Goal: Task Accomplishment & Management: Manage account settings

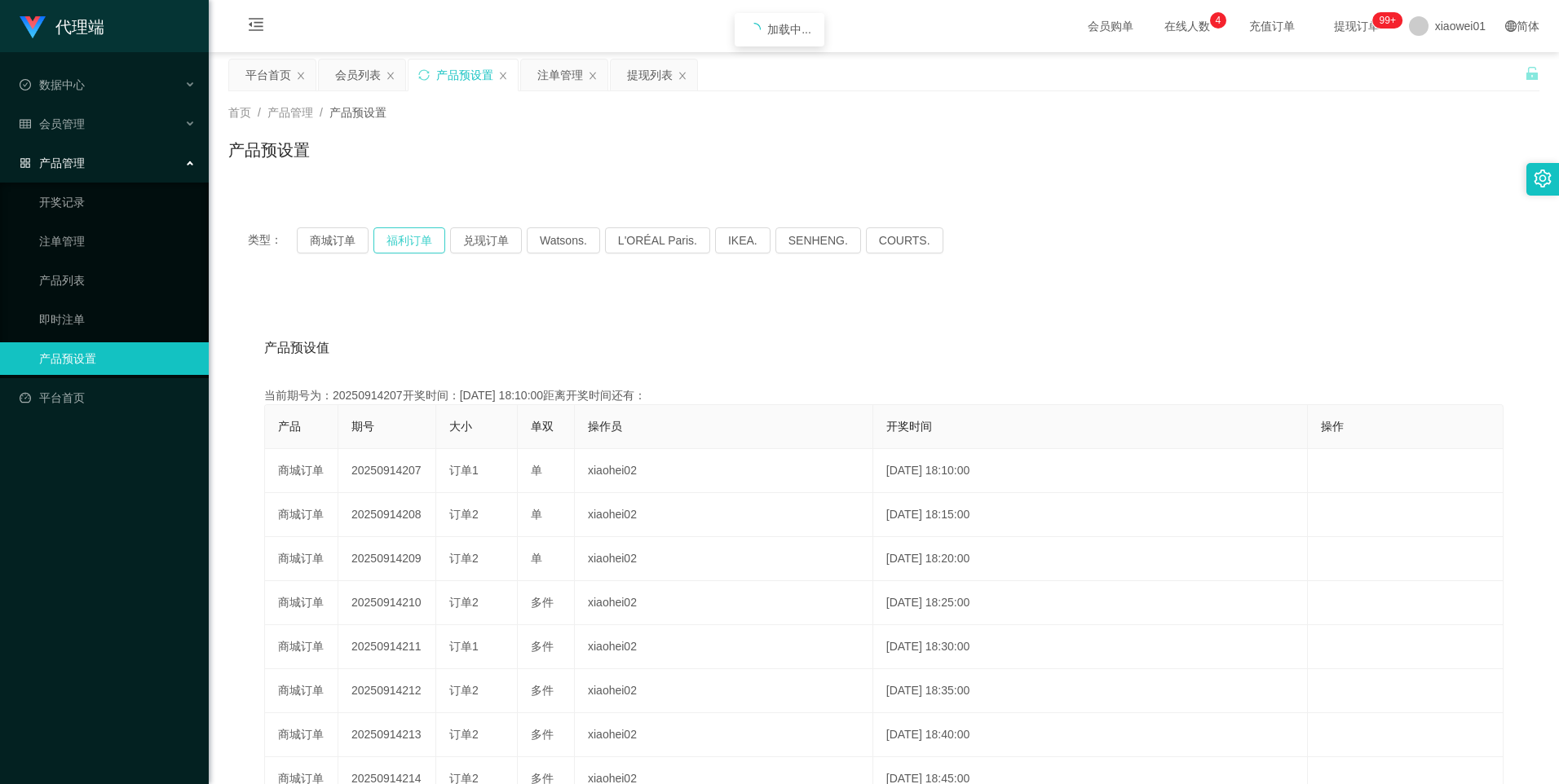
click at [416, 242] on button "福利订单" at bounding box center [409, 241] width 71 height 26
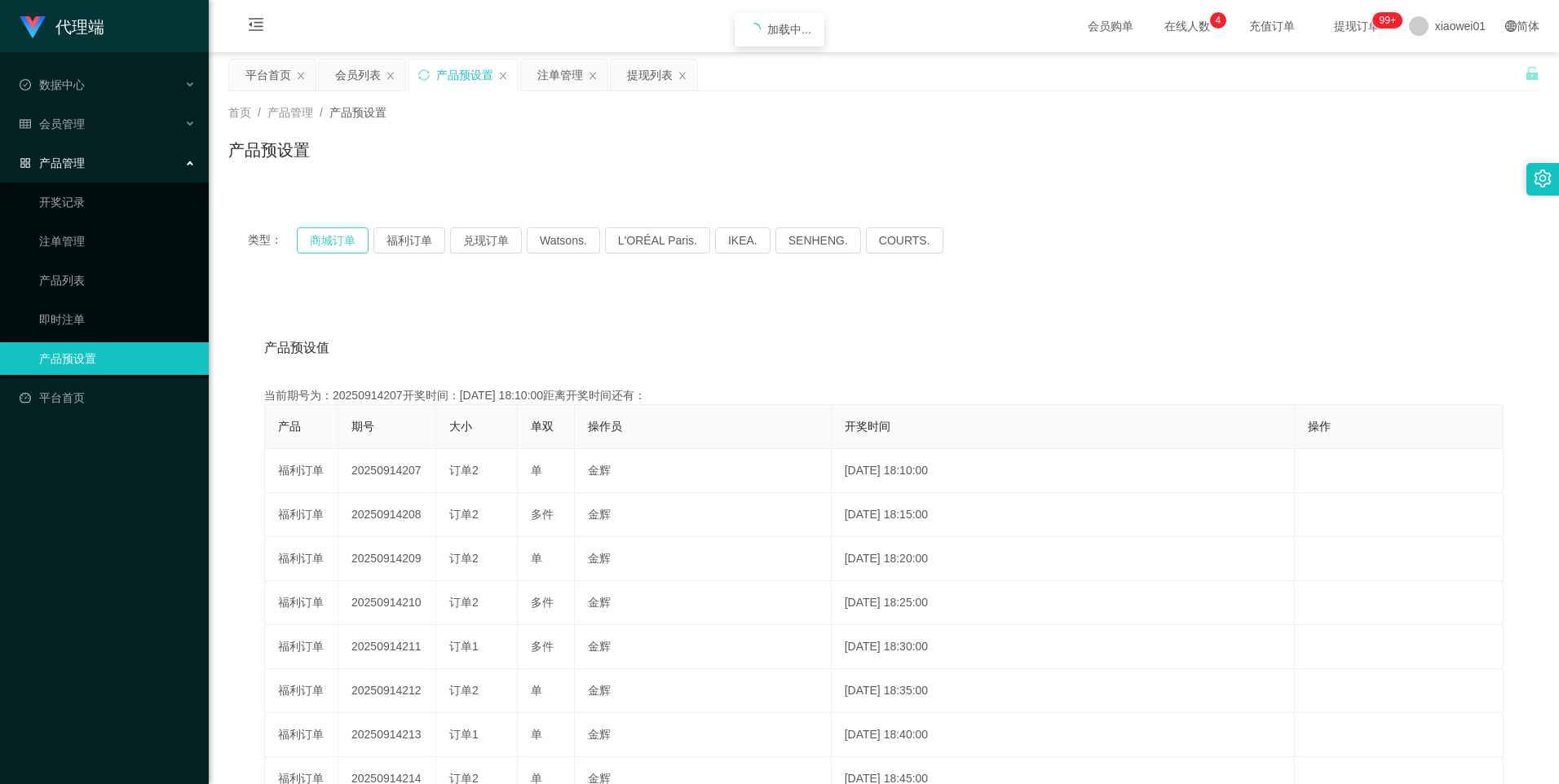
click at [352, 234] on button "商城订单" at bounding box center [332, 241] width 71 height 26
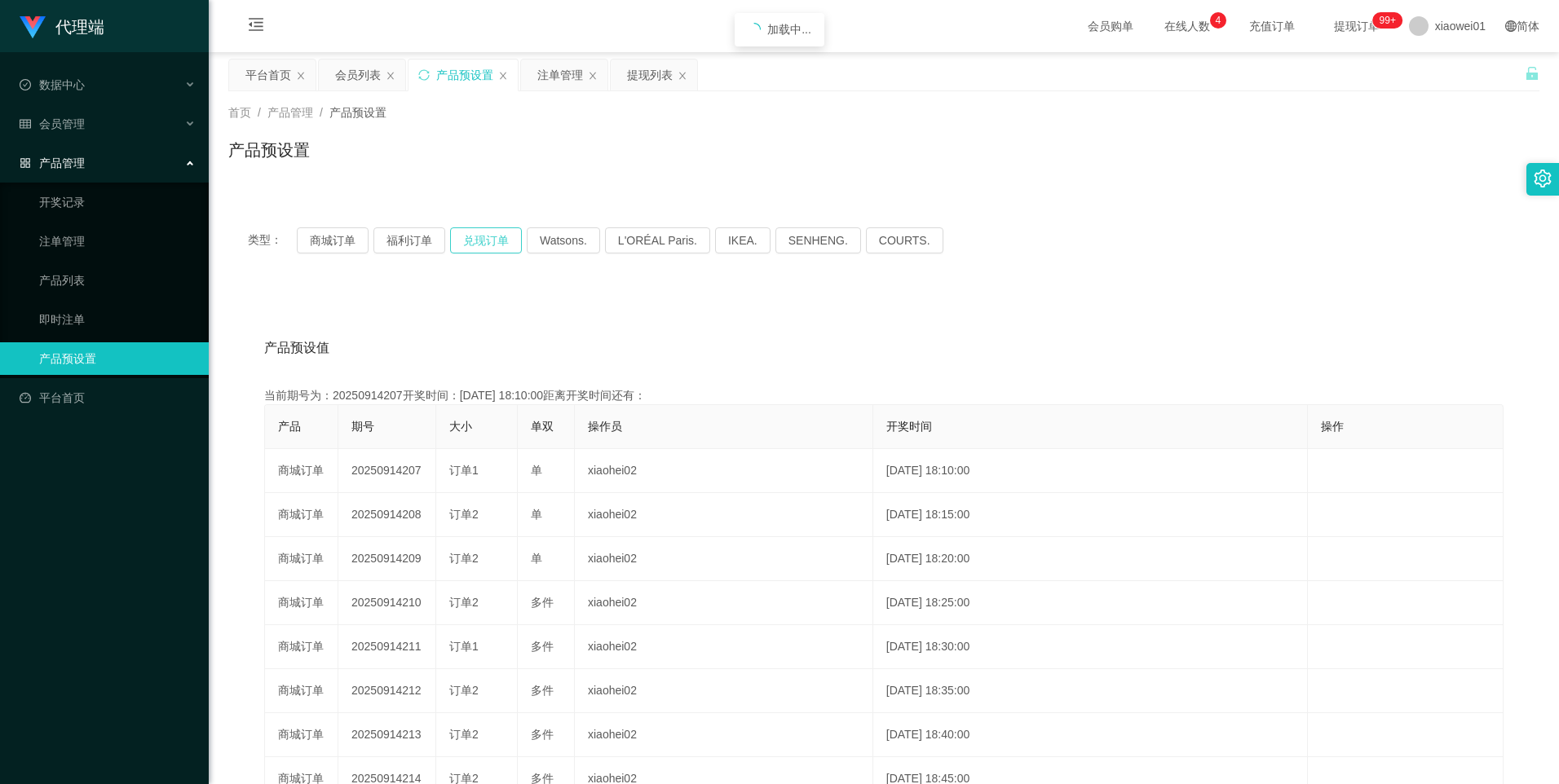
click at [485, 239] on button "兑现订单" at bounding box center [485, 241] width 71 height 26
drag, startPoint x: 345, startPoint y: 237, endPoint x: 678, endPoint y: 279, distance: 335.6
click at [345, 237] on button "商城订单" at bounding box center [332, 241] width 71 height 26
click at [335, 241] on button "商城订单" at bounding box center [332, 241] width 71 height 26
click at [405, 248] on button "福利订单" at bounding box center [409, 241] width 71 height 26
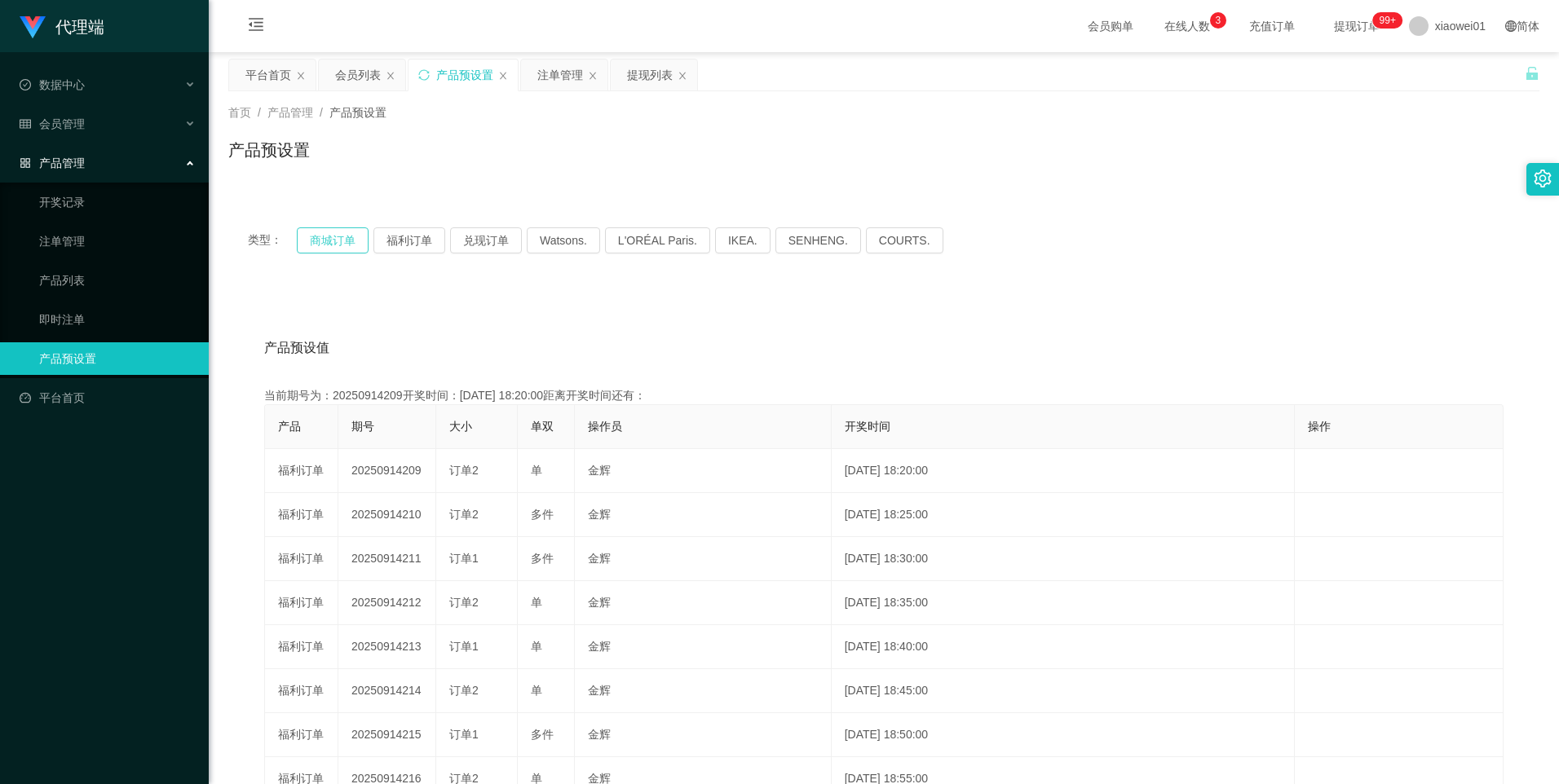
click at [342, 250] on button "商城订单" at bounding box center [332, 241] width 71 height 26
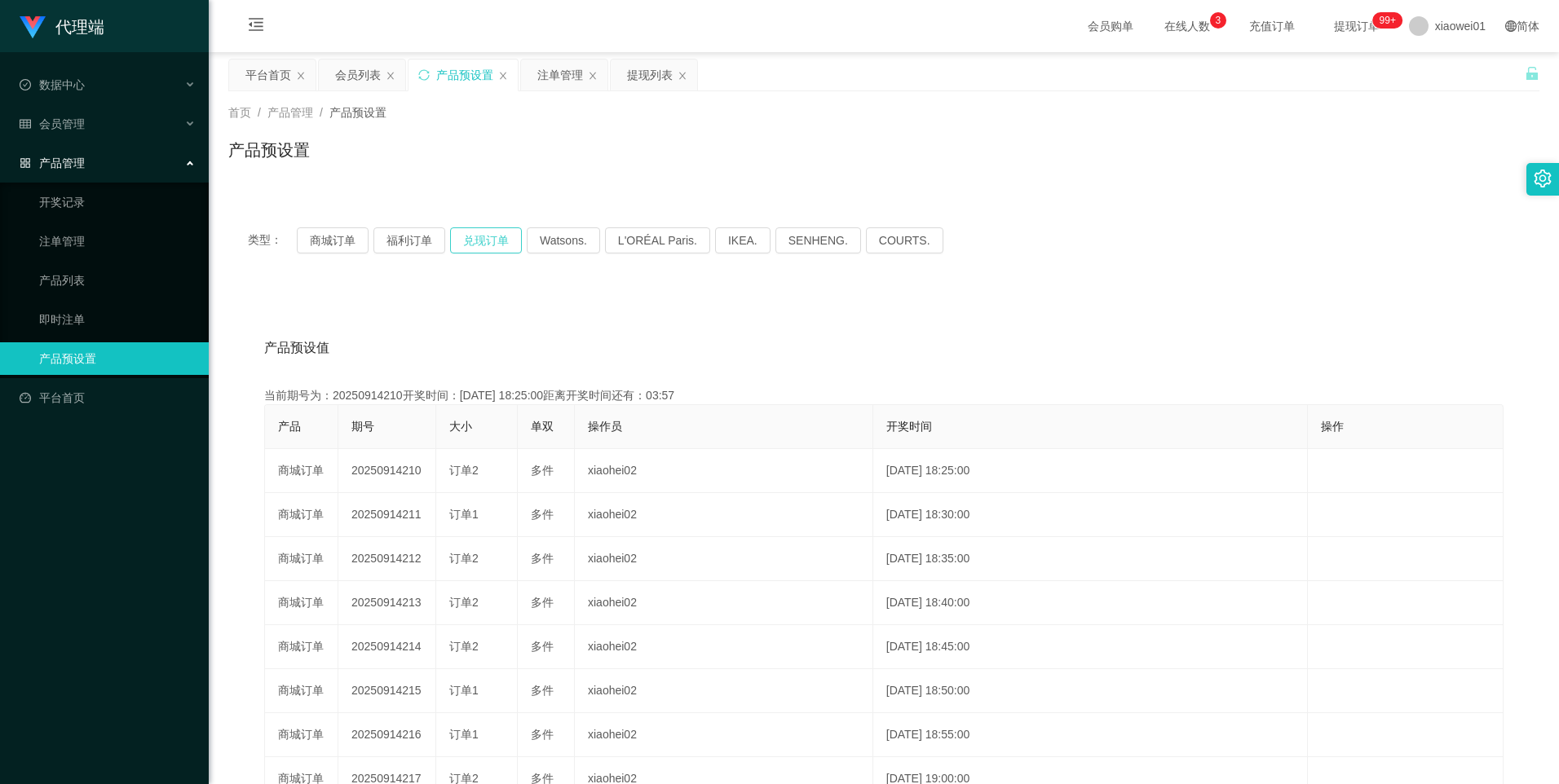
click at [495, 241] on button "兑现订单" at bounding box center [485, 241] width 71 height 26
click at [416, 236] on button "福利订单" at bounding box center [409, 241] width 71 height 26
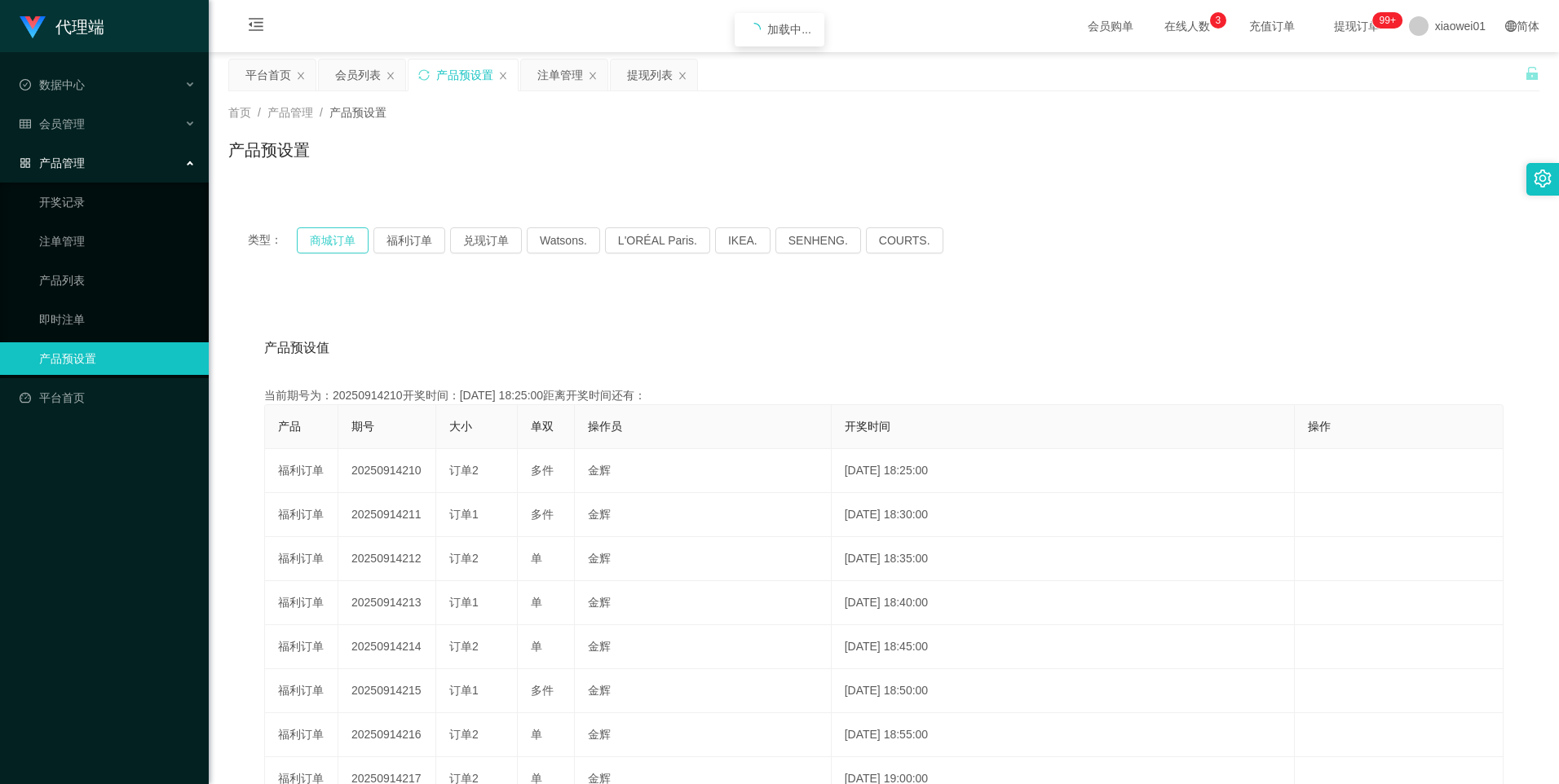
click at [336, 239] on button "商城订单" at bounding box center [332, 241] width 71 height 26
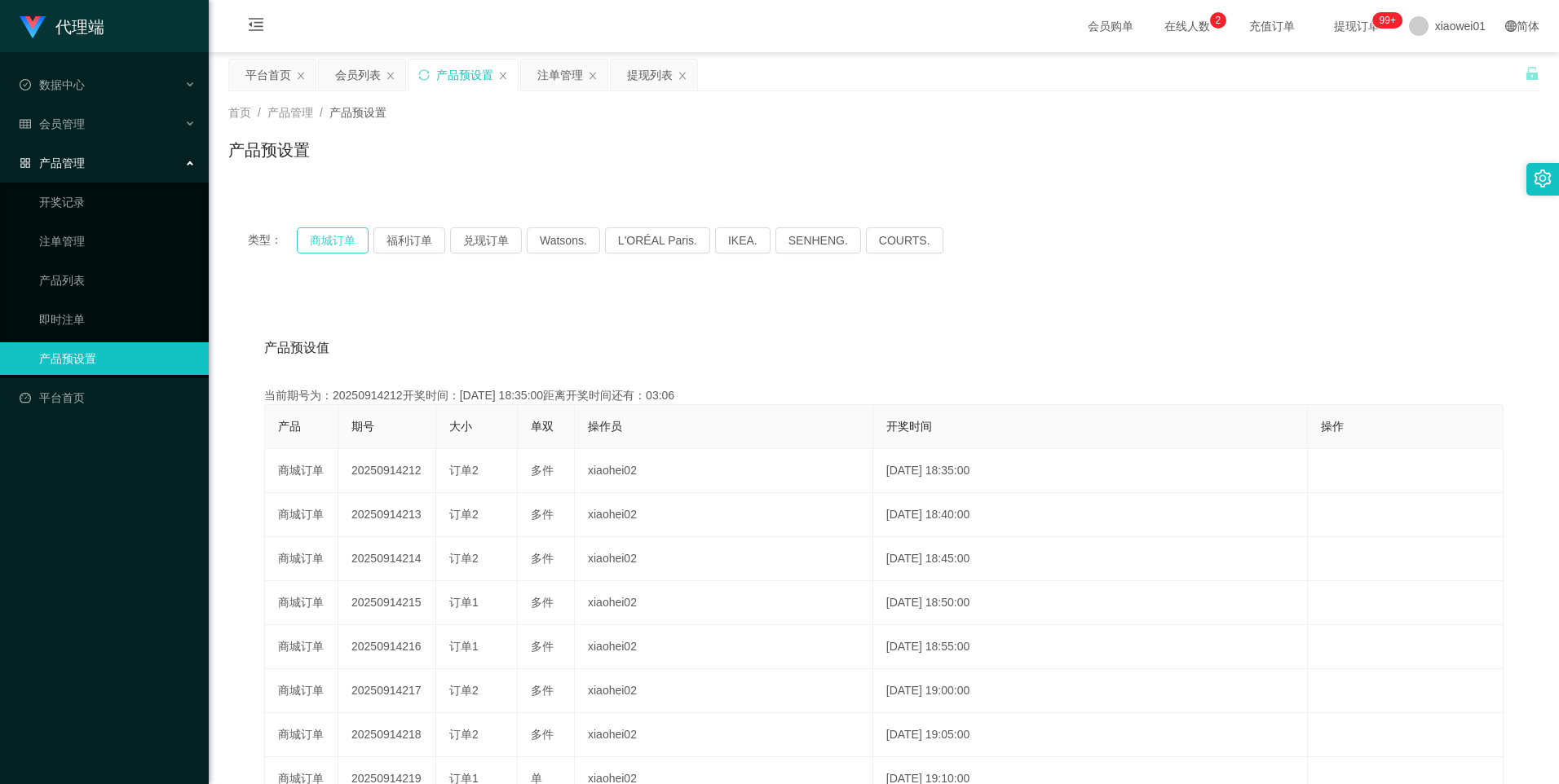
click at [335, 238] on button "商城订单" at bounding box center [332, 241] width 71 height 26
click at [458, 241] on button "兑现订单" at bounding box center [485, 241] width 71 height 26
click at [419, 239] on button "福利订单" at bounding box center [409, 241] width 71 height 26
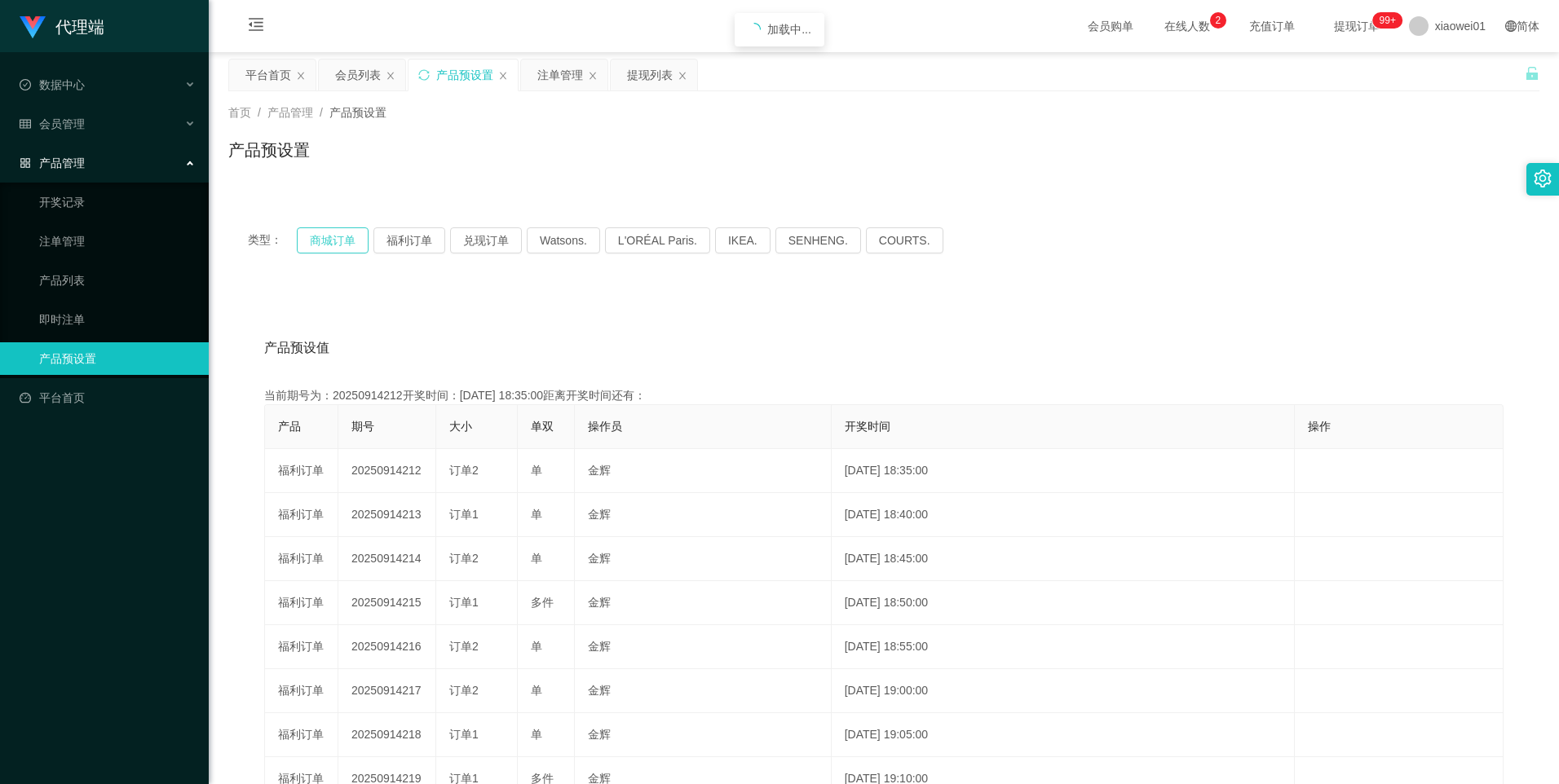
click at [347, 237] on button "商城订单" at bounding box center [332, 241] width 71 height 26
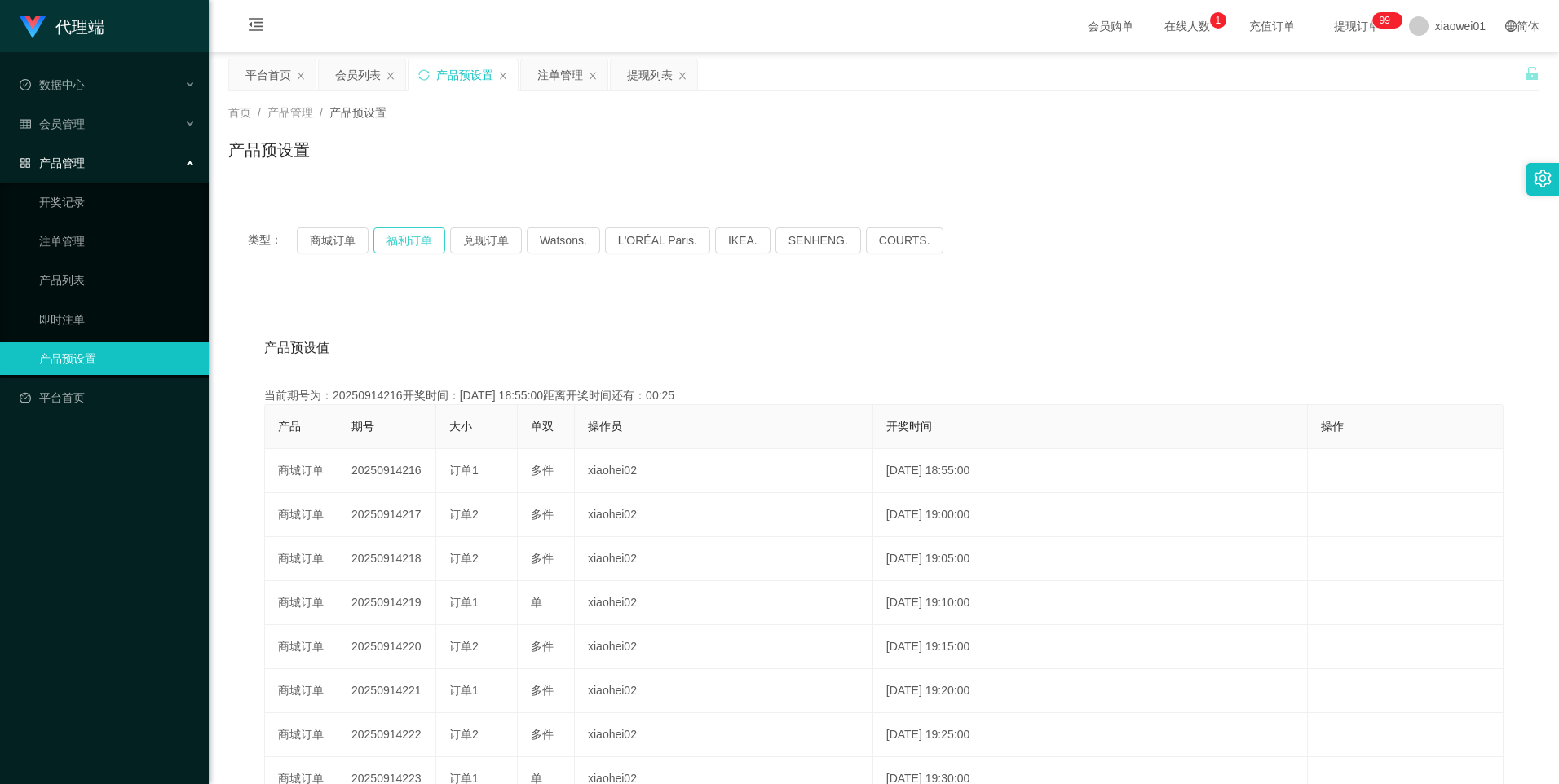
click at [411, 242] on button "福利订单" at bounding box center [409, 241] width 71 height 26
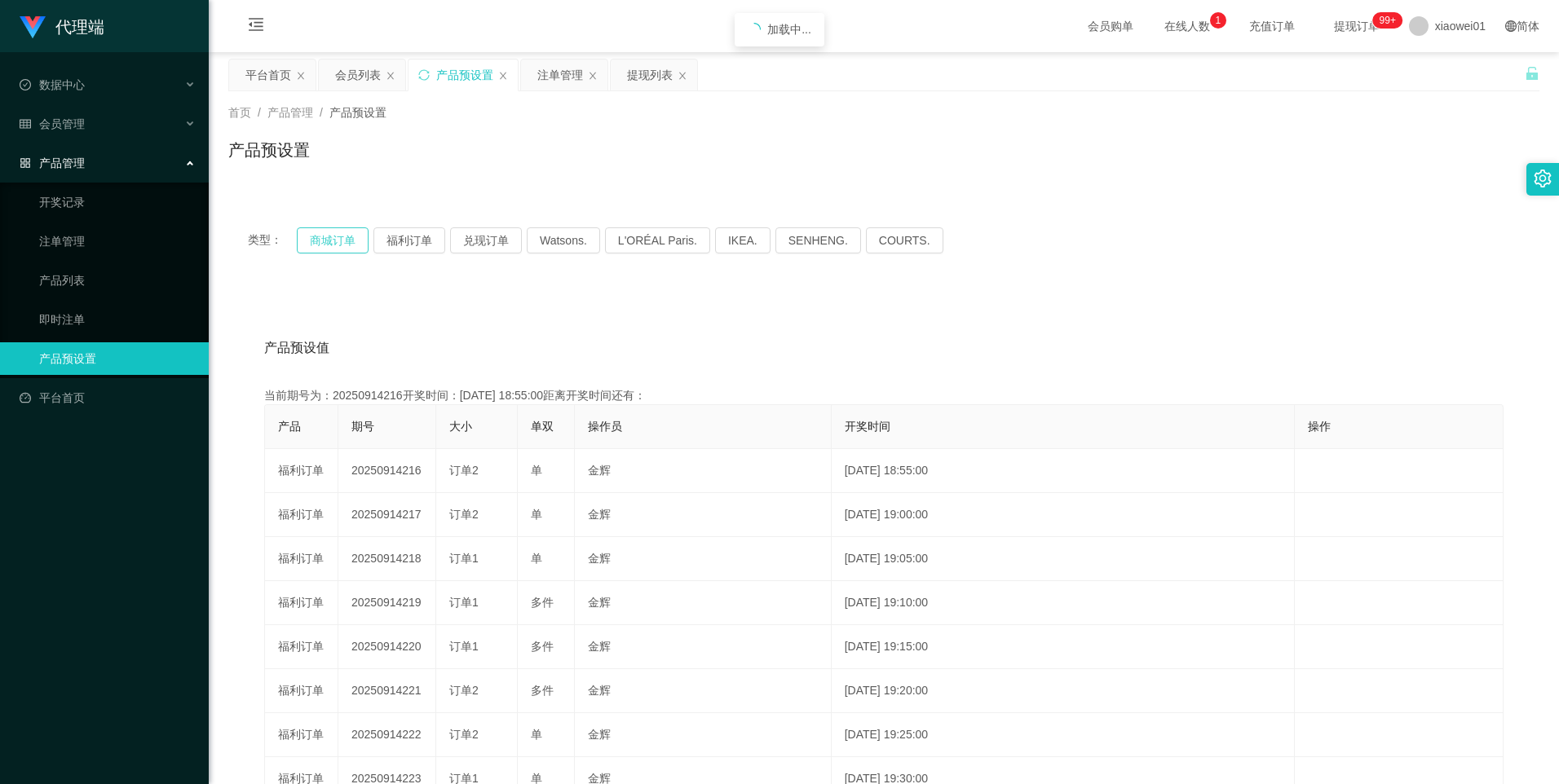
click at [339, 244] on button "商城订单" at bounding box center [332, 241] width 71 height 26
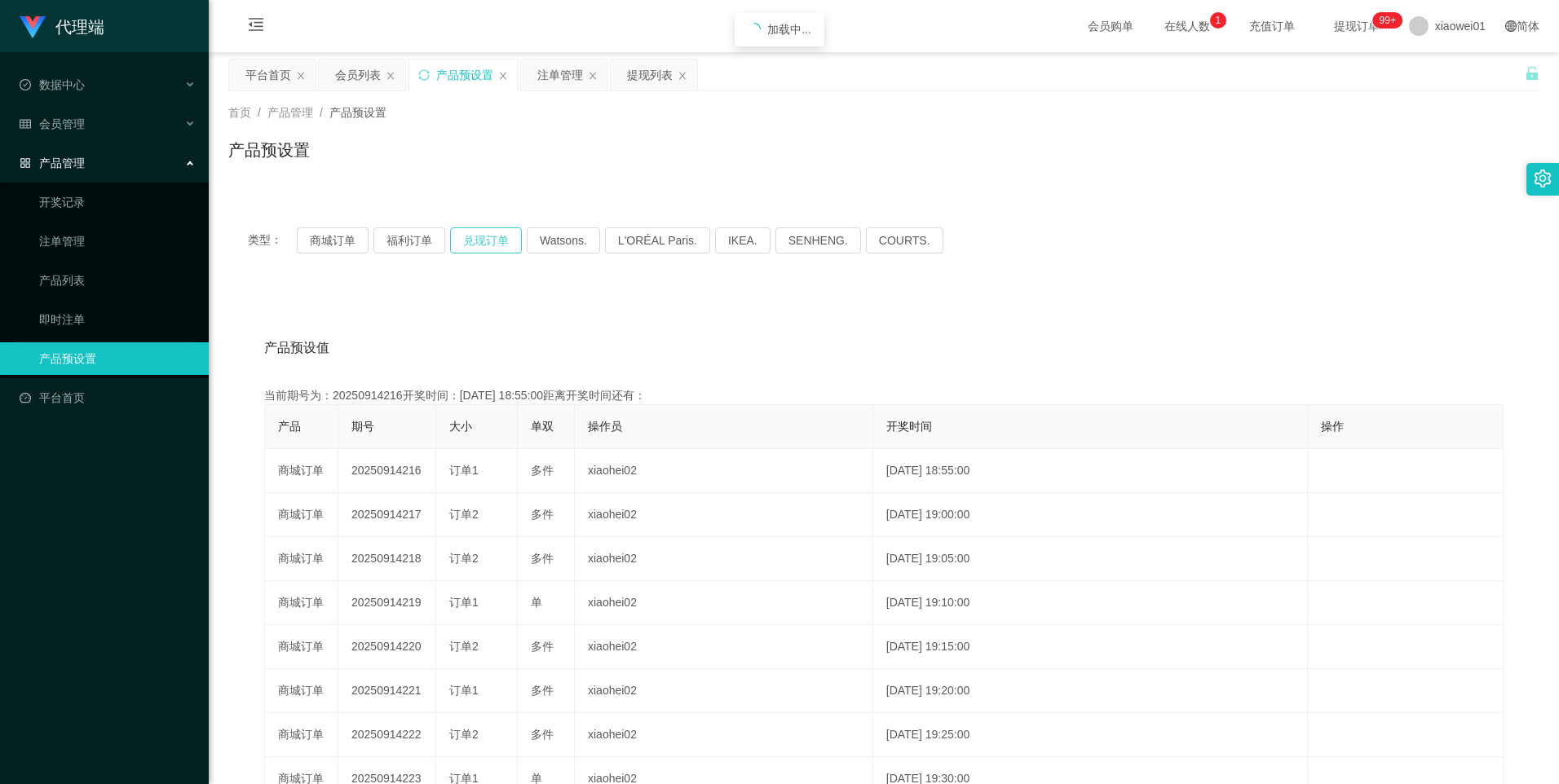
click at [490, 246] on button "兑现订单" at bounding box center [485, 241] width 71 height 26
click at [327, 235] on button "商城订单" at bounding box center [332, 241] width 71 height 26
click at [281, 72] on div "平台首页" at bounding box center [269, 75] width 46 height 31
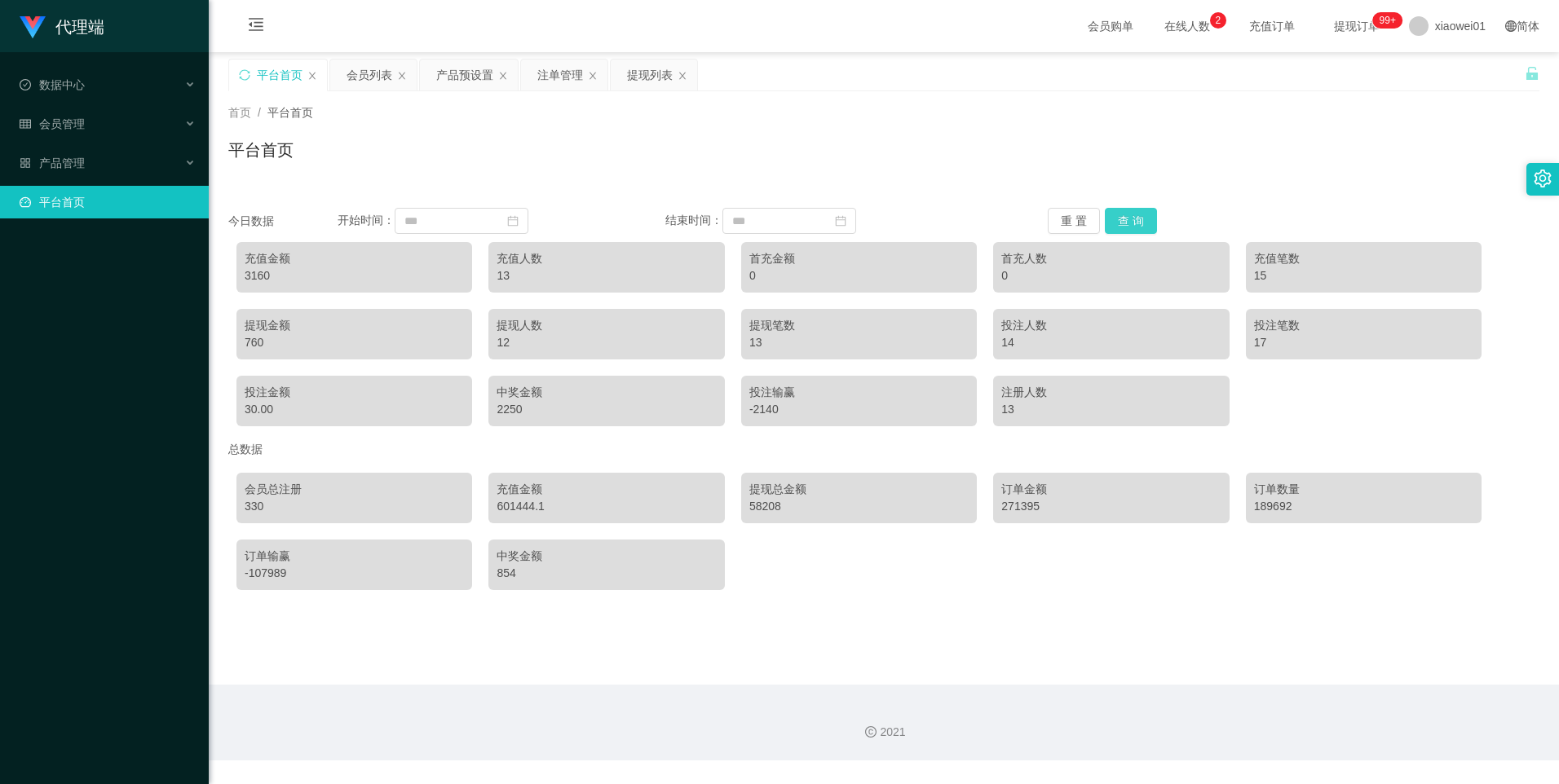
click at [1132, 222] on button "查 询" at bounding box center [1131, 221] width 53 height 26
click at [982, 193] on div "今日数据 开始时间： 结束时间： 重 置 查 询 充值金额 4060 充值人数 13 首充金额 0 首充人数 0 充值笔数 24 提现金额 1990 提现人数…" at bounding box center [884, 392] width 1311 height 410
click at [1139, 230] on button "查 询" at bounding box center [1131, 221] width 53 height 26
click at [1130, 213] on button "查 询" at bounding box center [1131, 221] width 53 height 26
click at [348, 80] on div "会员列表" at bounding box center [370, 75] width 46 height 31
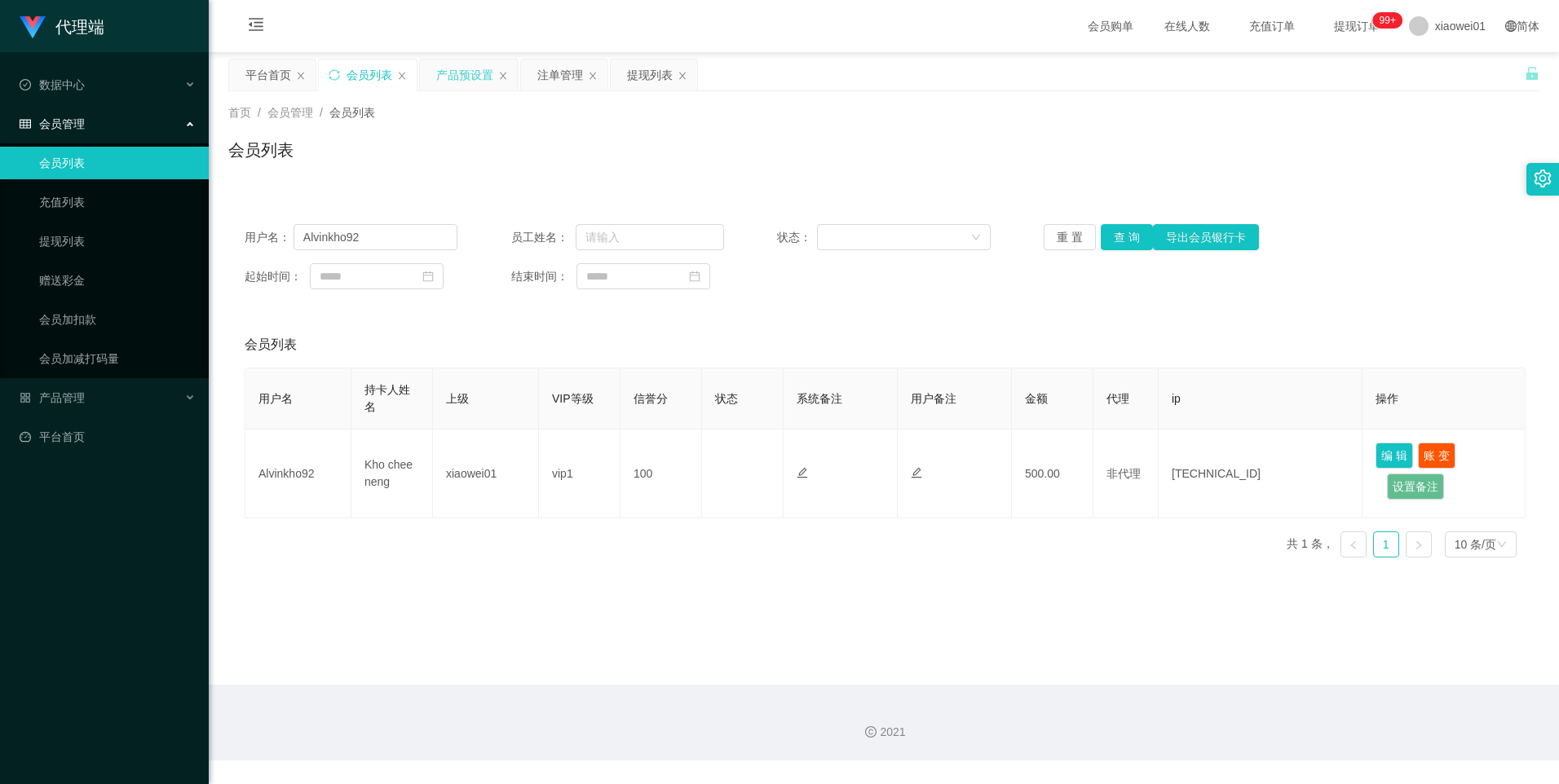
click at [460, 70] on div "产品预设置" at bounding box center [464, 75] width 57 height 31
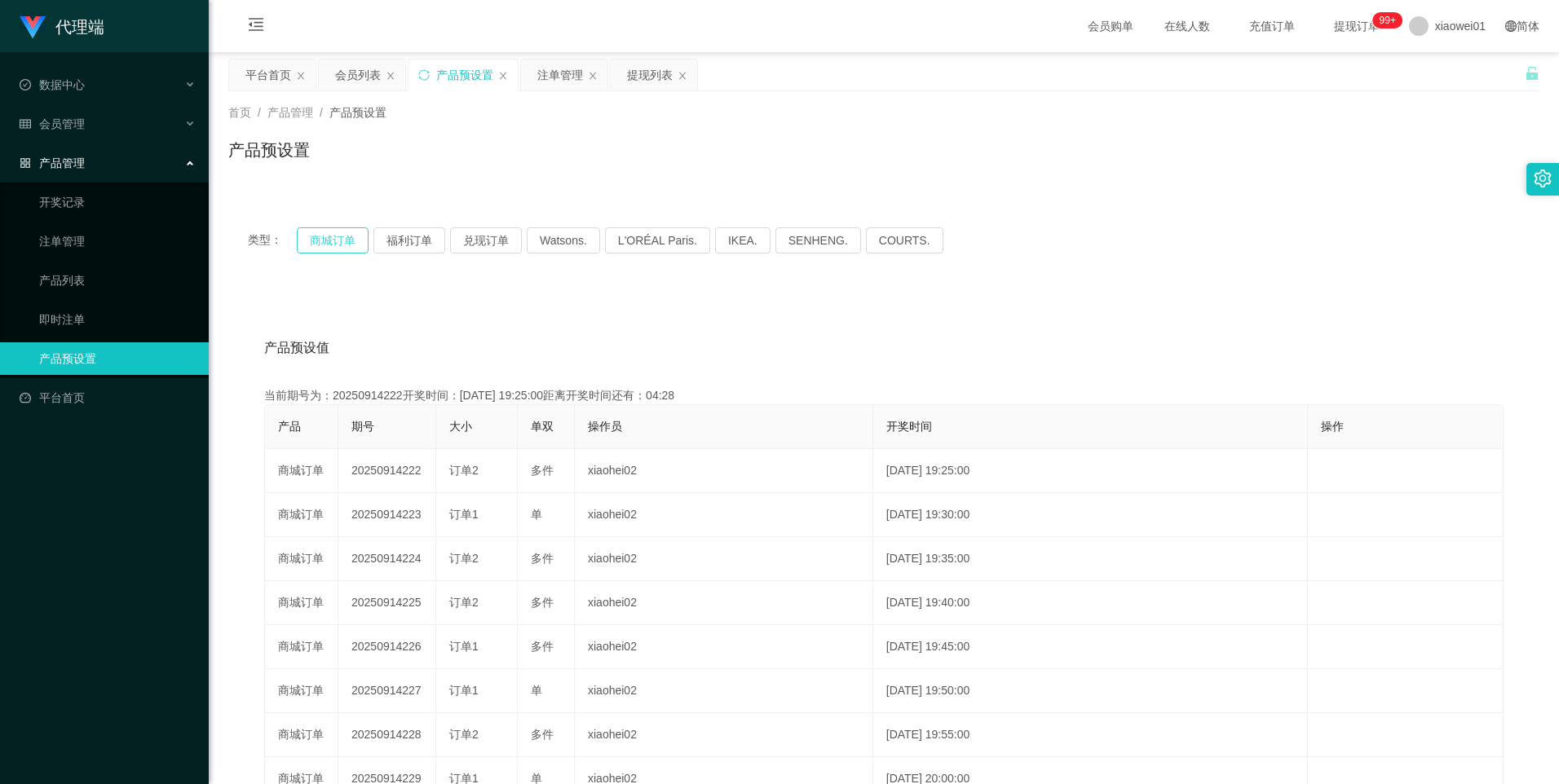
click at [339, 234] on button "商城订单" at bounding box center [332, 241] width 71 height 26
click at [395, 249] on button "福利订单" at bounding box center [409, 241] width 71 height 26
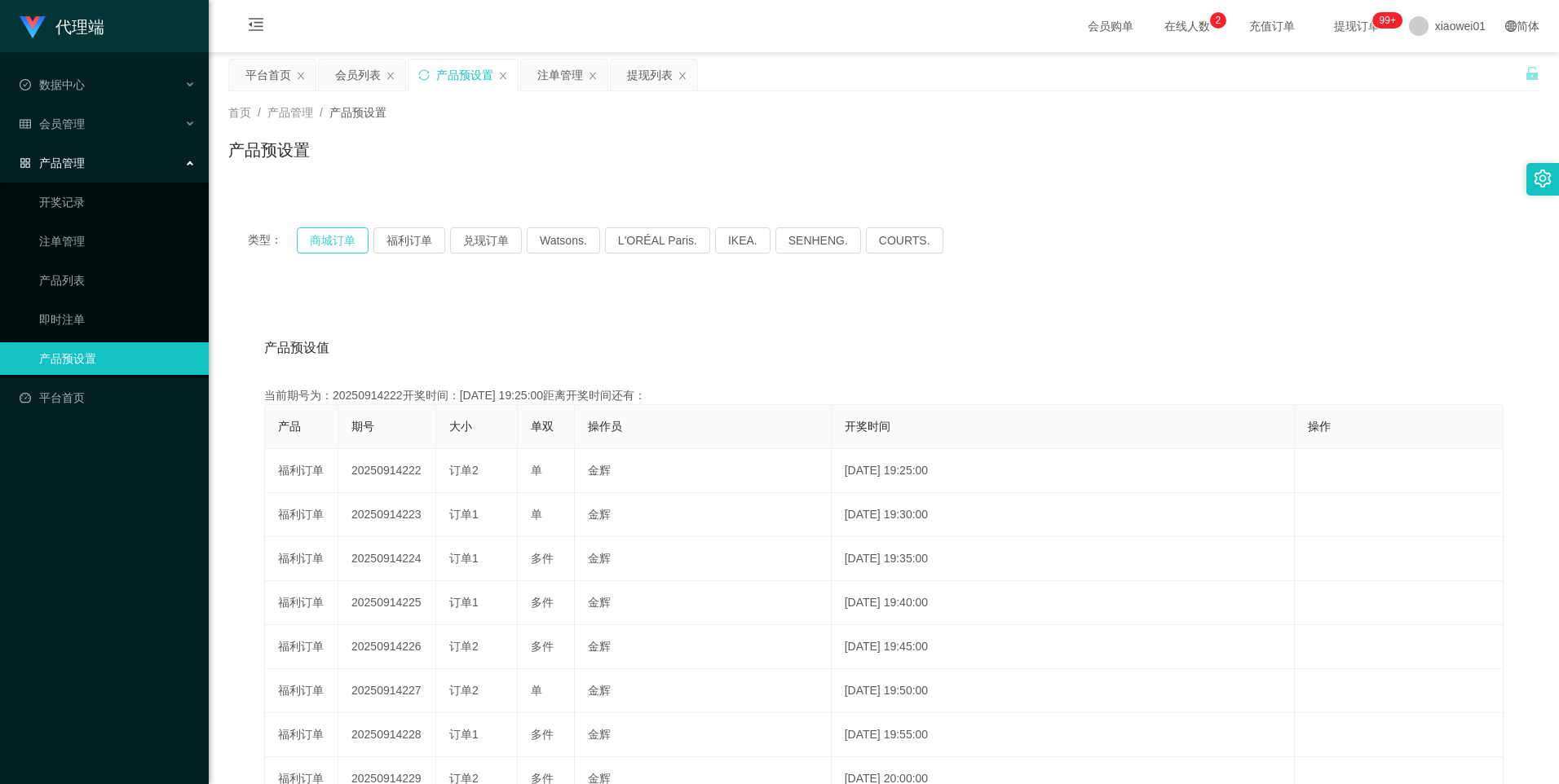
click at [320, 246] on button "商城订单" at bounding box center [332, 241] width 71 height 26
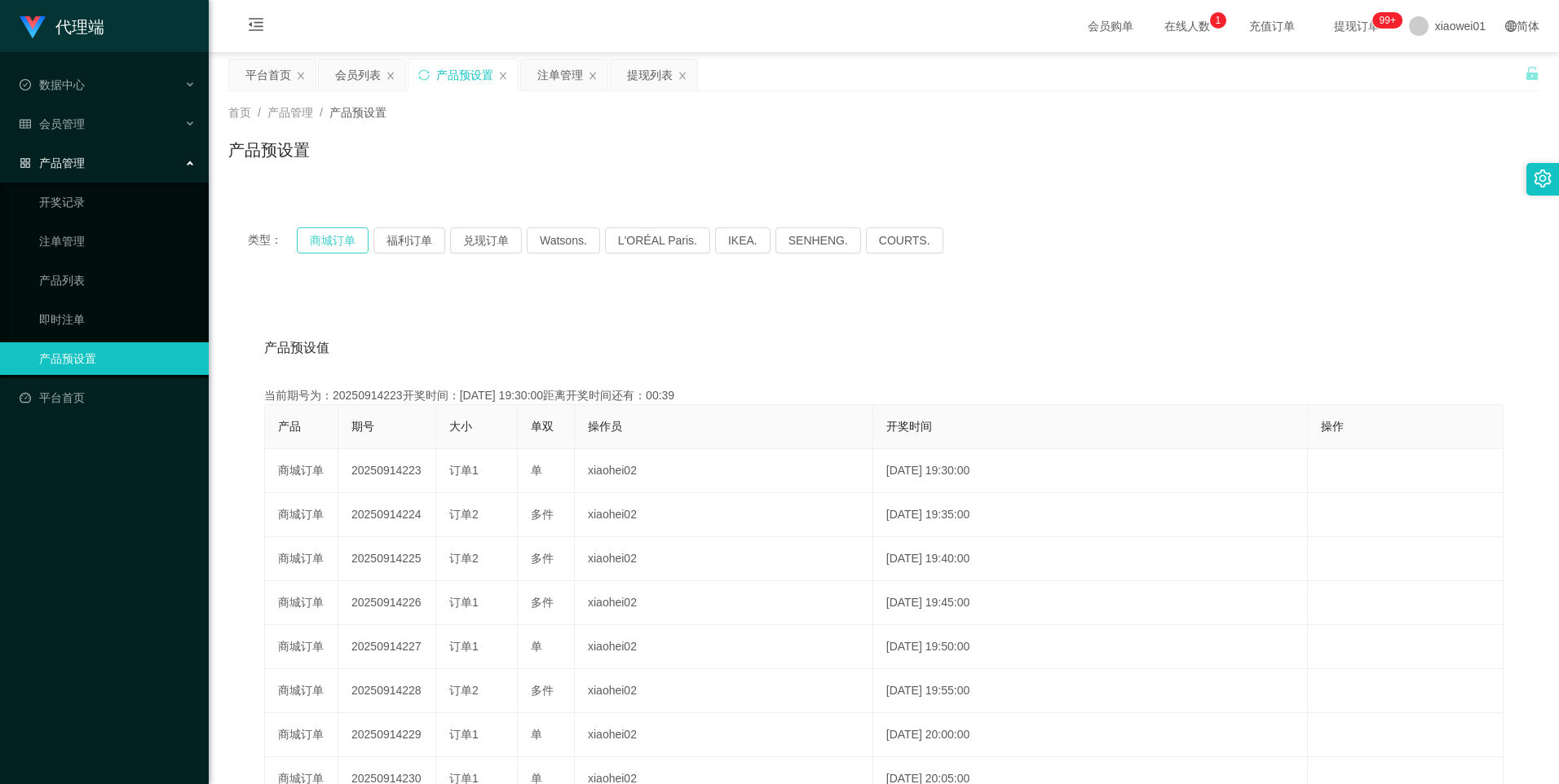
click at [347, 241] on button "商城订单" at bounding box center [332, 241] width 71 height 26
type button "k3wph"
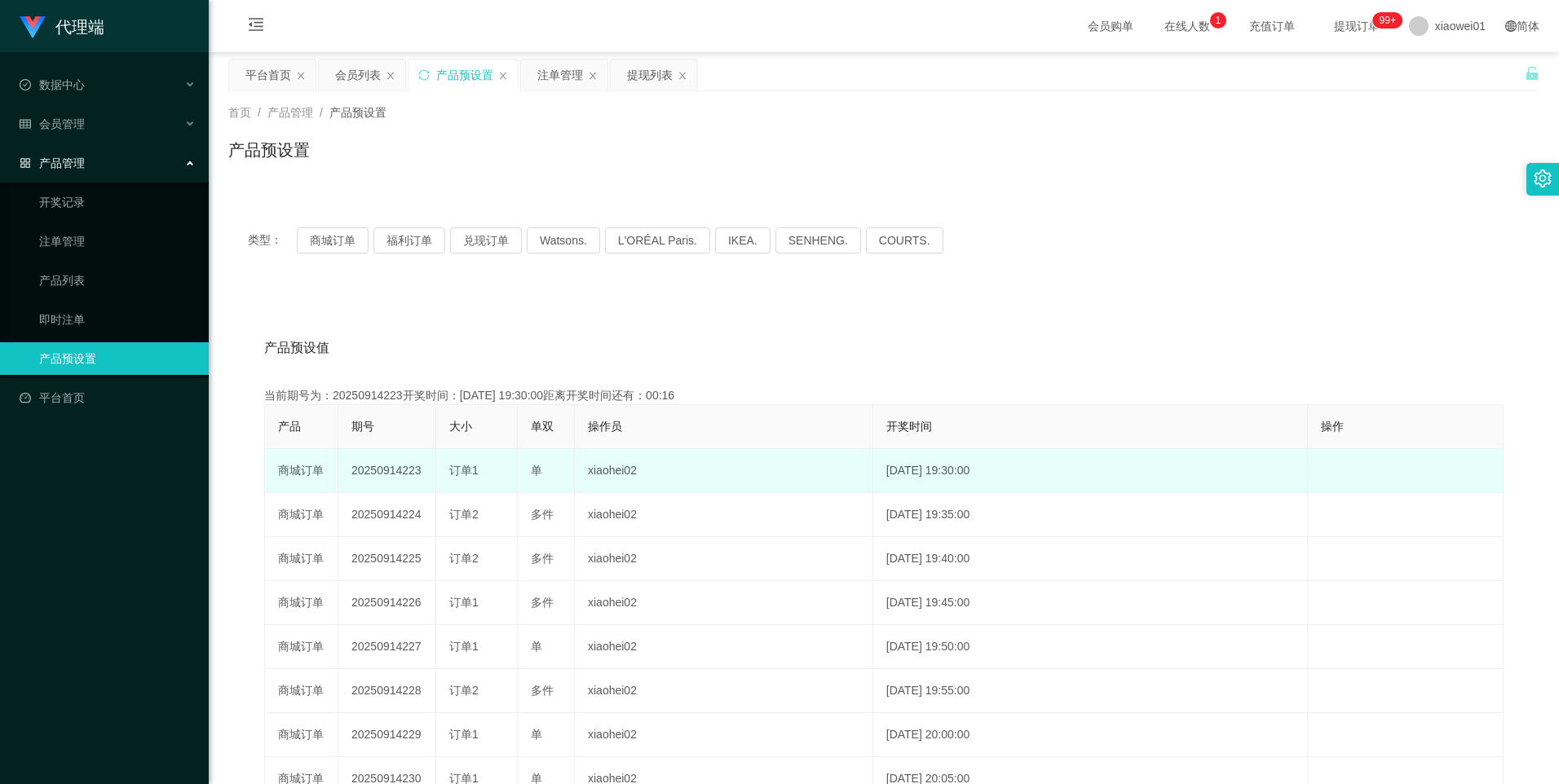
click at [384, 474] on td "20250914223" at bounding box center [387, 471] width 98 height 44
copy td "20250914223"
click at [376, 470] on td "20250914223" at bounding box center [387, 471] width 98 height 44
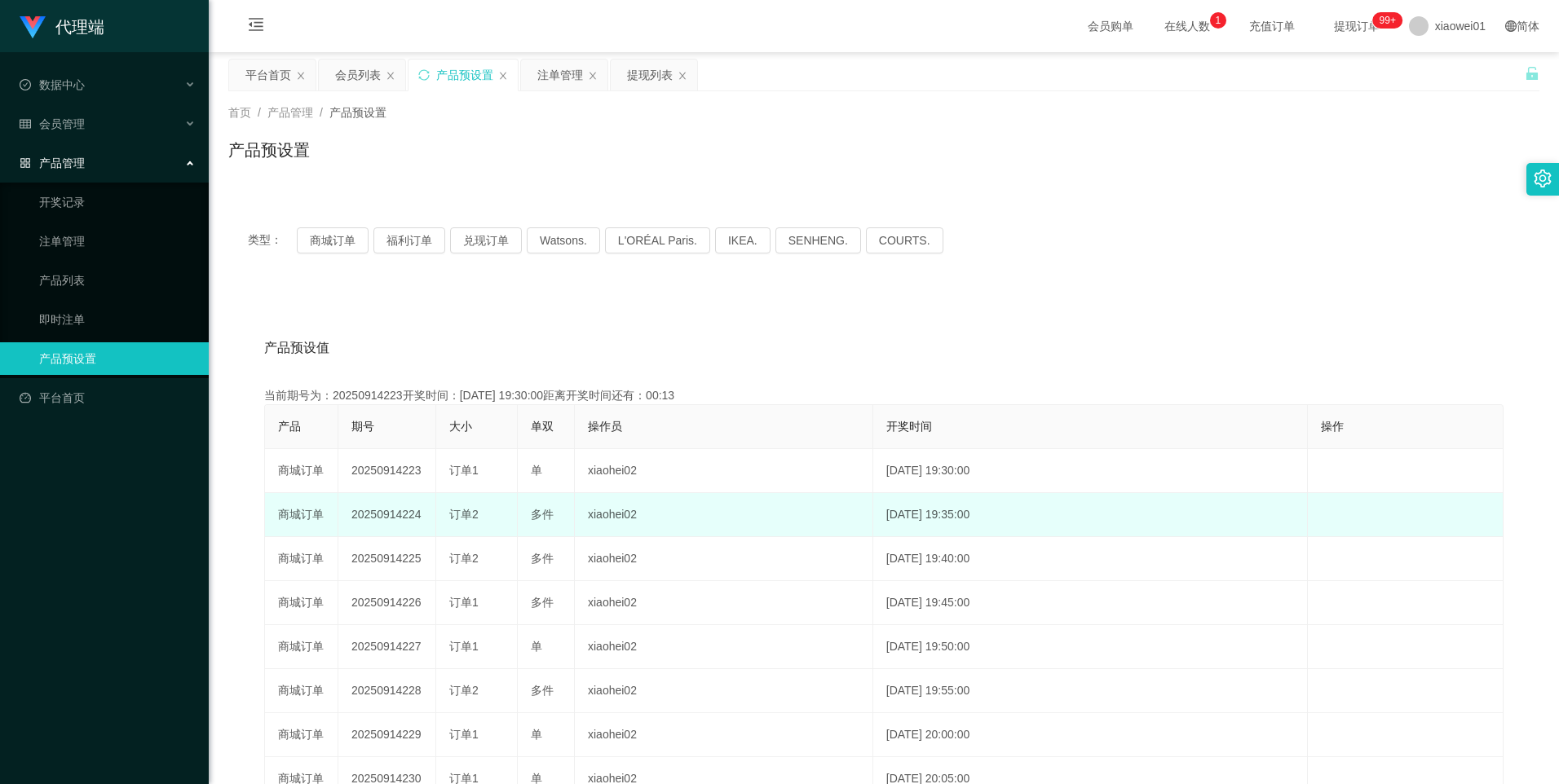
click at [390, 507] on td "20250914224" at bounding box center [387, 516] width 98 height 44
click at [387, 520] on td "20250914224" at bounding box center [387, 516] width 98 height 44
copy td "20250914224"
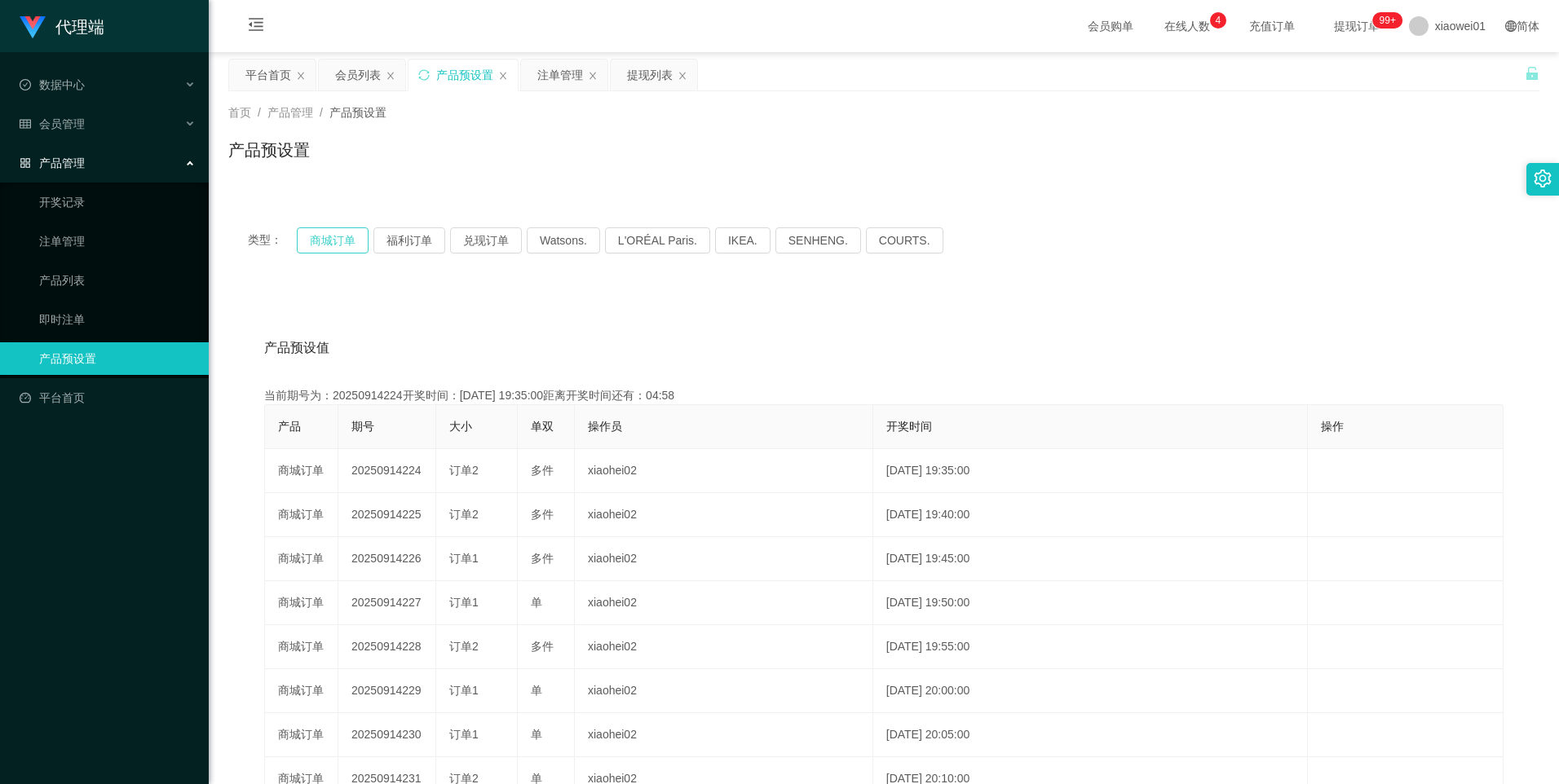
click at [338, 237] on button "商城订单" at bounding box center [332, 241] width 71 height 26
click at [338, 238] on button "商城订单" at bounding box center [332, 241] width 71 height 26
click at [555, 71] on div "注单管理" at bounding box center [560, 75] width 46 height 31
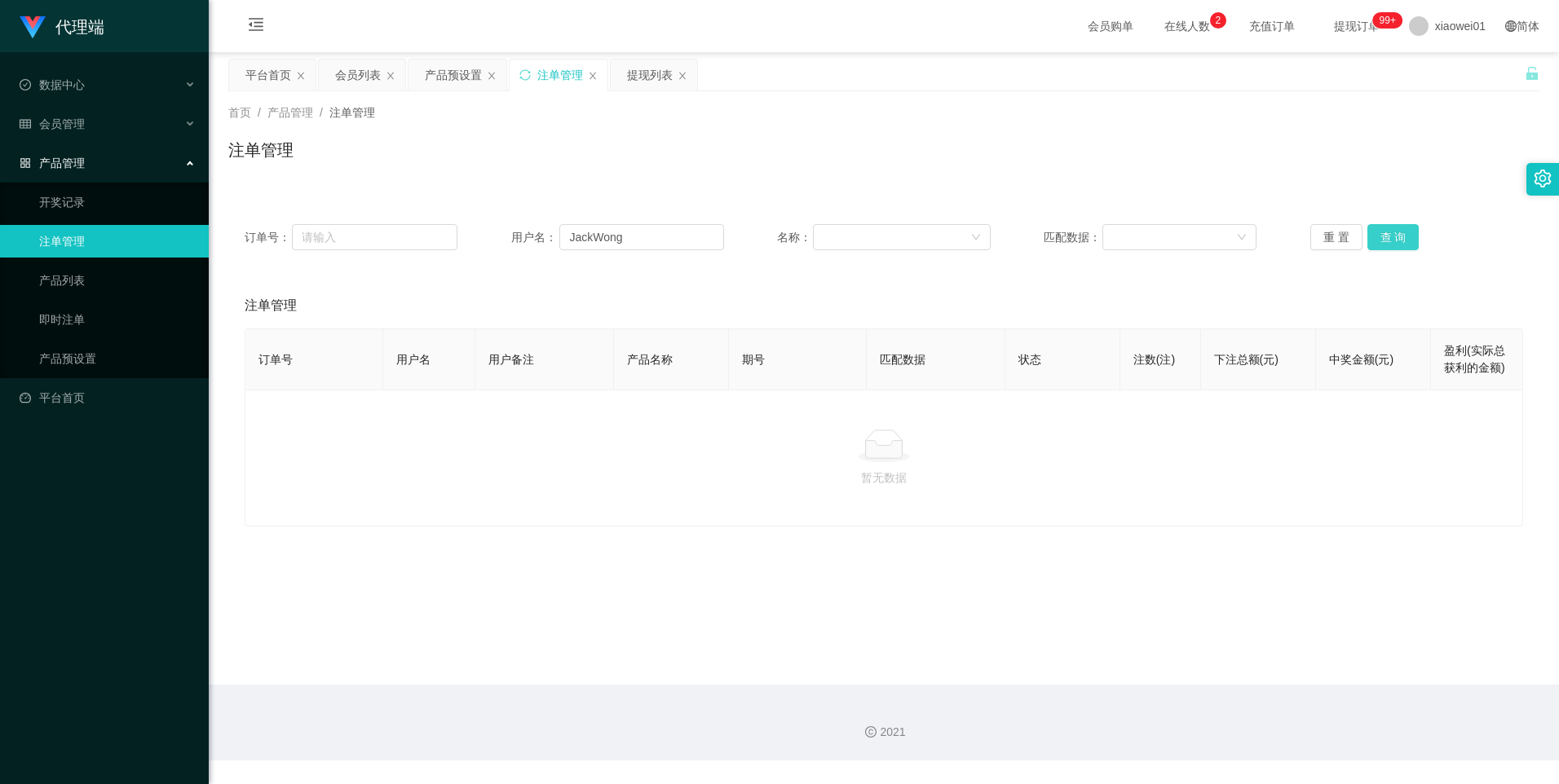
click at [1385, 239] on button "查 询" at bounding box center [1394, 237] width 53 height 26
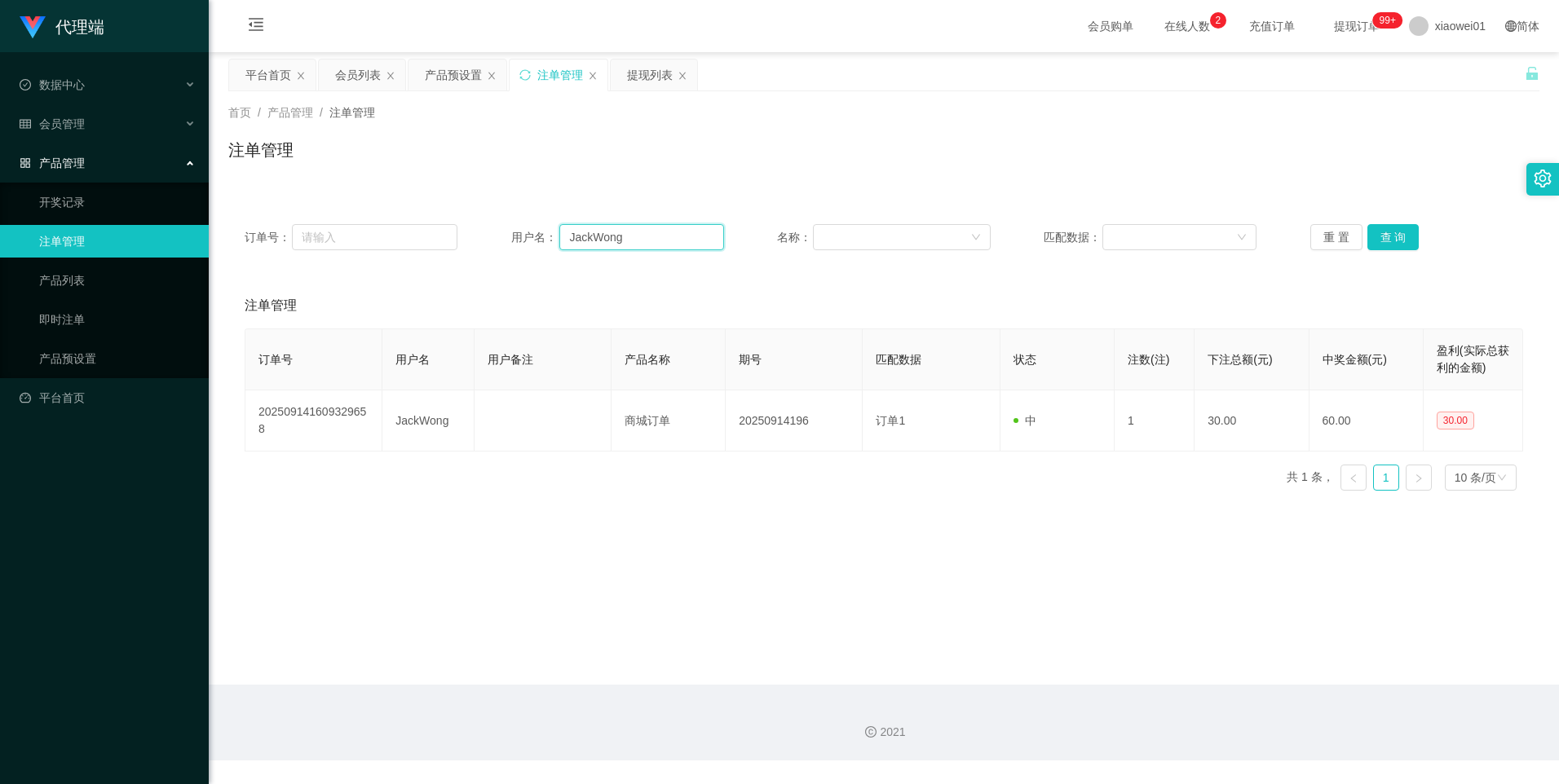
click at [653, 237] on input "JackWong" at bounding box center [642, 237] width 165 height 26
click at [1390, 227] on button "查 询" at bounding box center [1394, 237] width 53 height 26
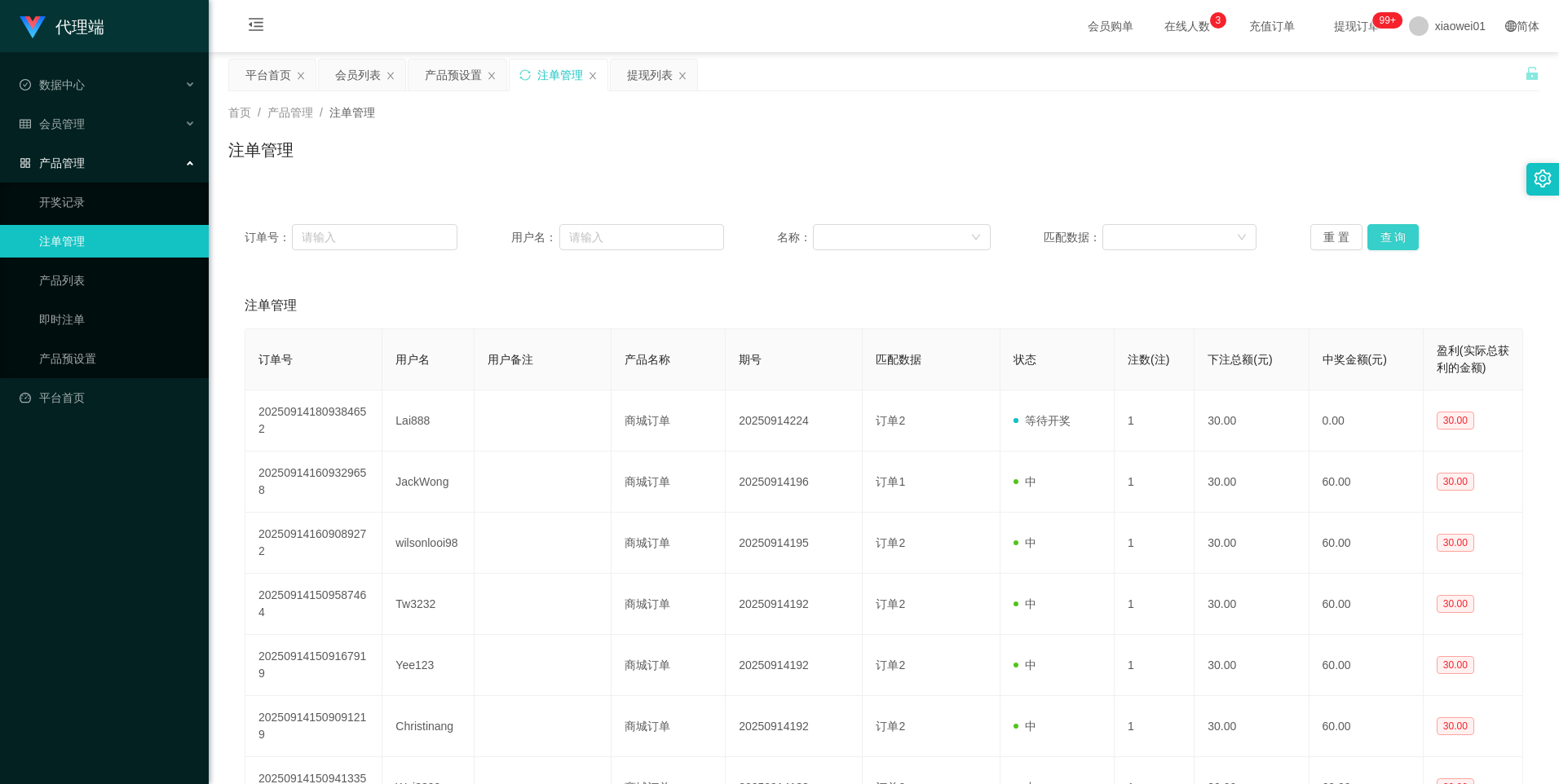
click at [1387, 237] on button "查 询" at bounding box center [1394, 237] width 53 height 26
click at [1405, 232] on button "查 询" at bounding box center [1394, 237] width 53 height 26
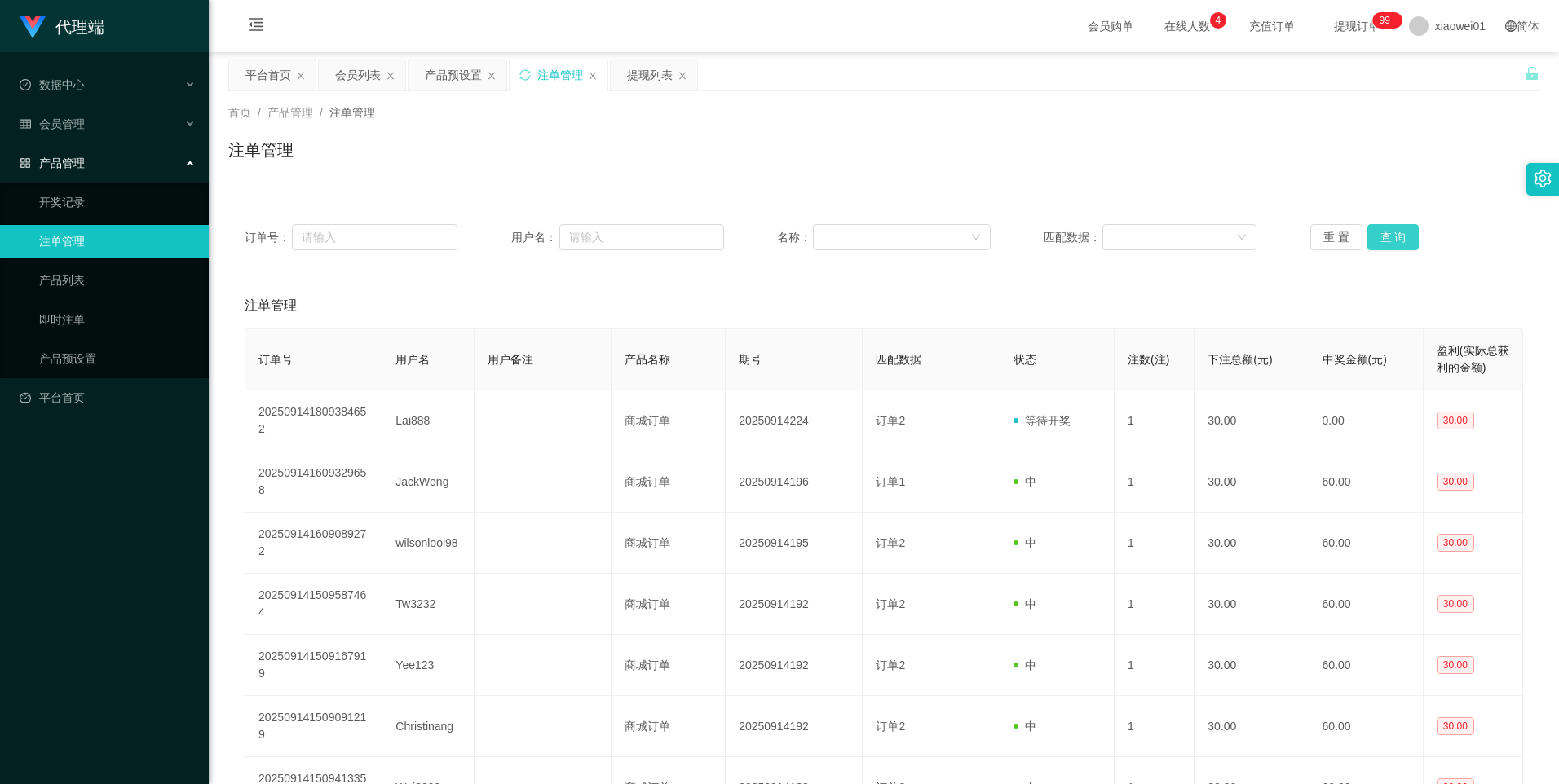
click at [1395, 237] on button "查 询" at bounding box center [1394, 237] width 53 height 26
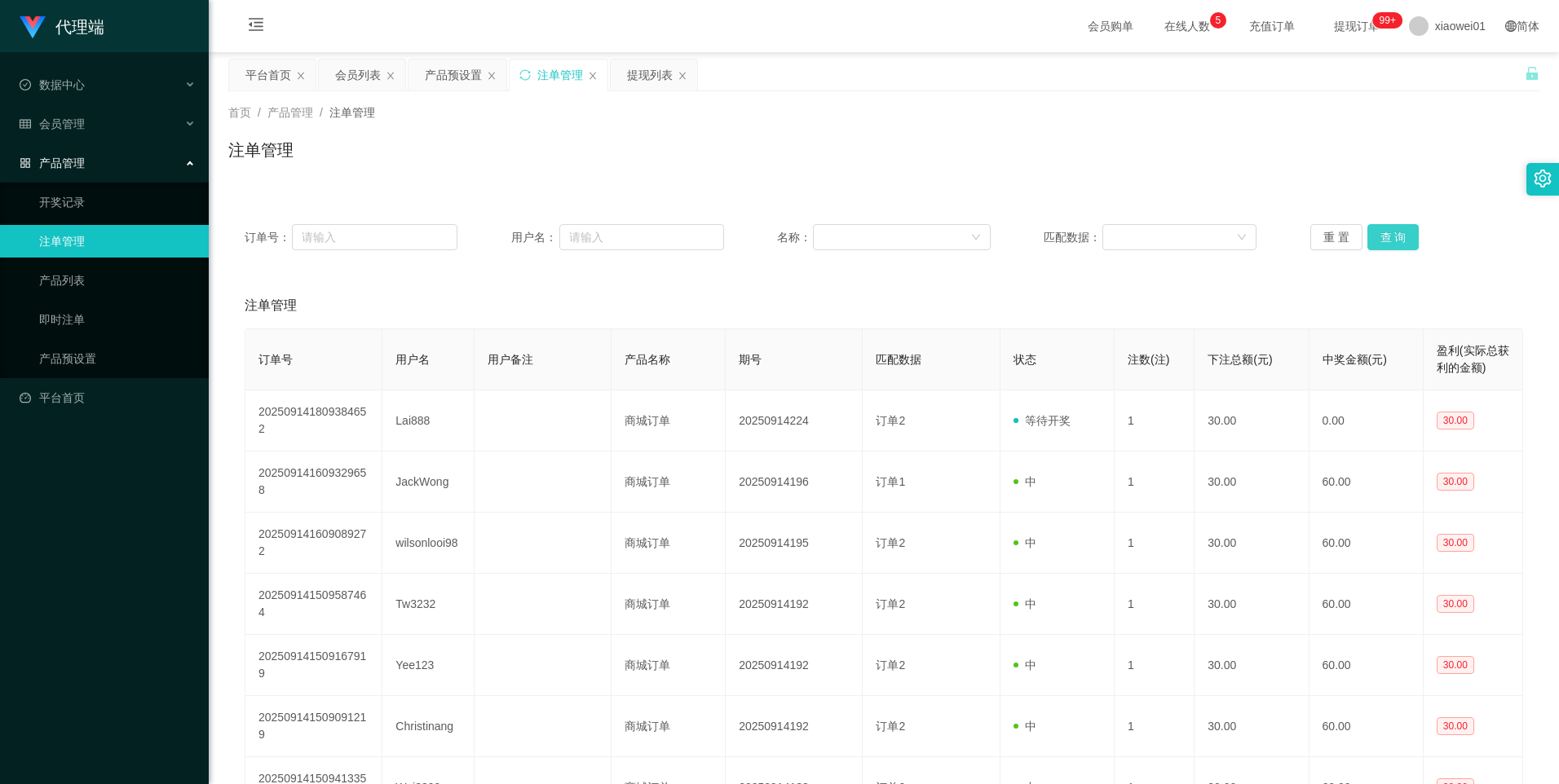
click at [1395, 237] on button "查 询" at bounding box center [1394, 237] width 53 height 26
click at [1399, 238] on button "查 询" at bounding box center [1394, 237] width 53 height 26
click at [1399, 239] on button "查 询" at bounding box center [1394, 237] width 53 height 26
drag, startPoint x: 446, startPoint y: 80, endPoint x: 412, endPoint y: 166, distance: 92.5
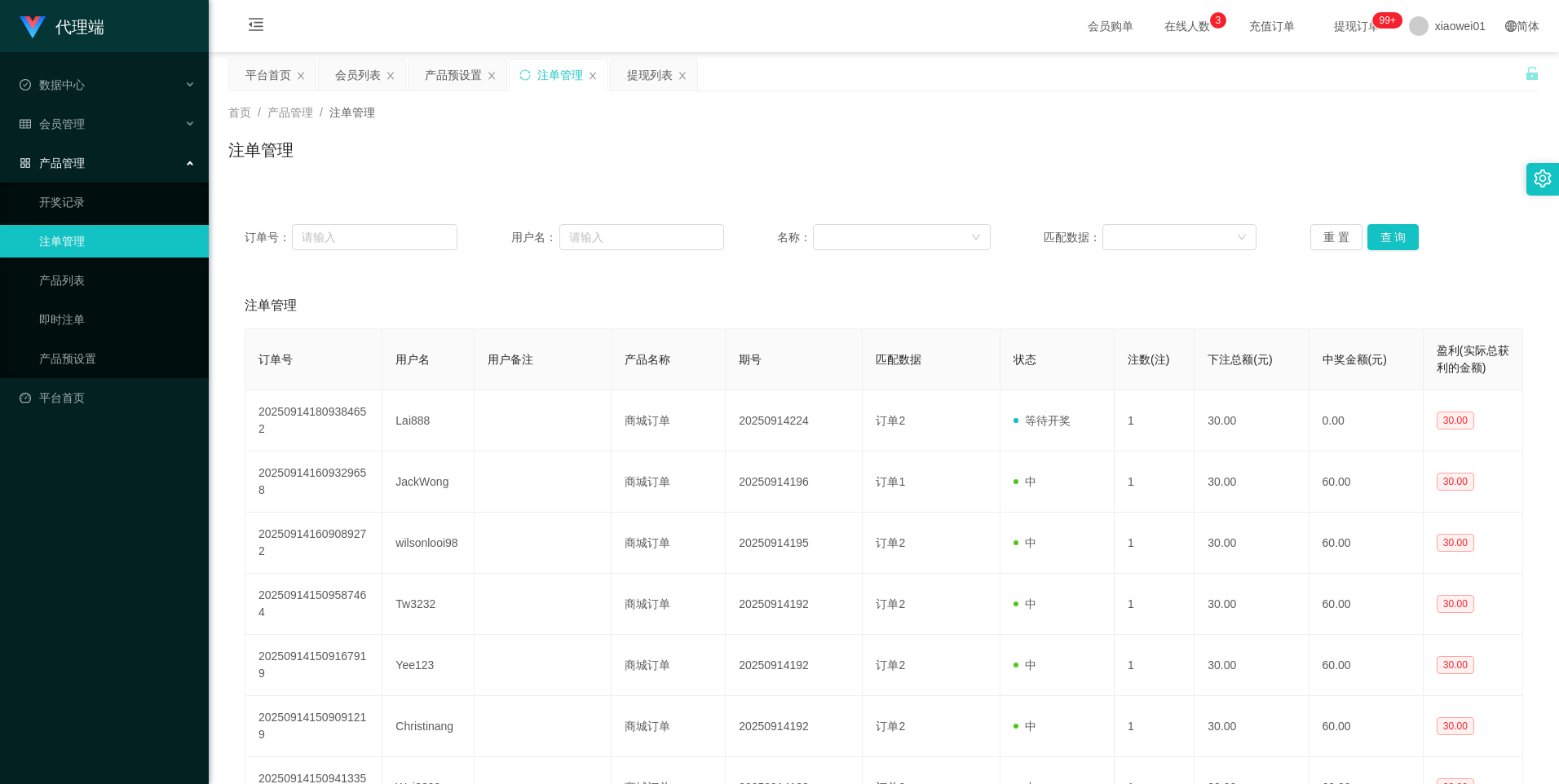
click at [446, 80] on div "产品预设置" at bounding box center [453, 75] width 57 height 31
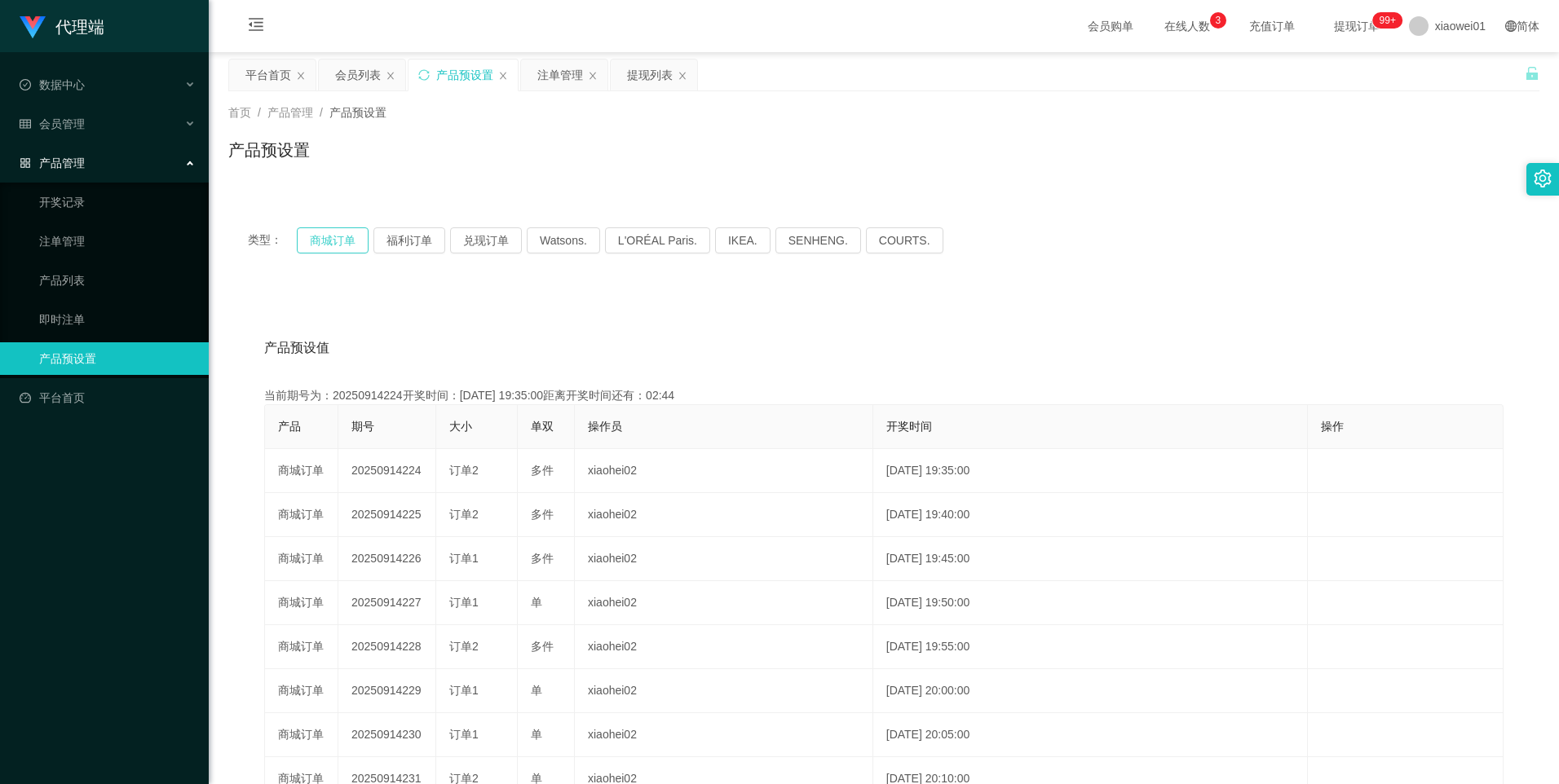
click at [314, 236] on button "商城订单" at bounding box center [332, 241] width 71 height 26
click at [555, 78] on div "注单管理" at bounding box center [560, 75] width 46 height 31
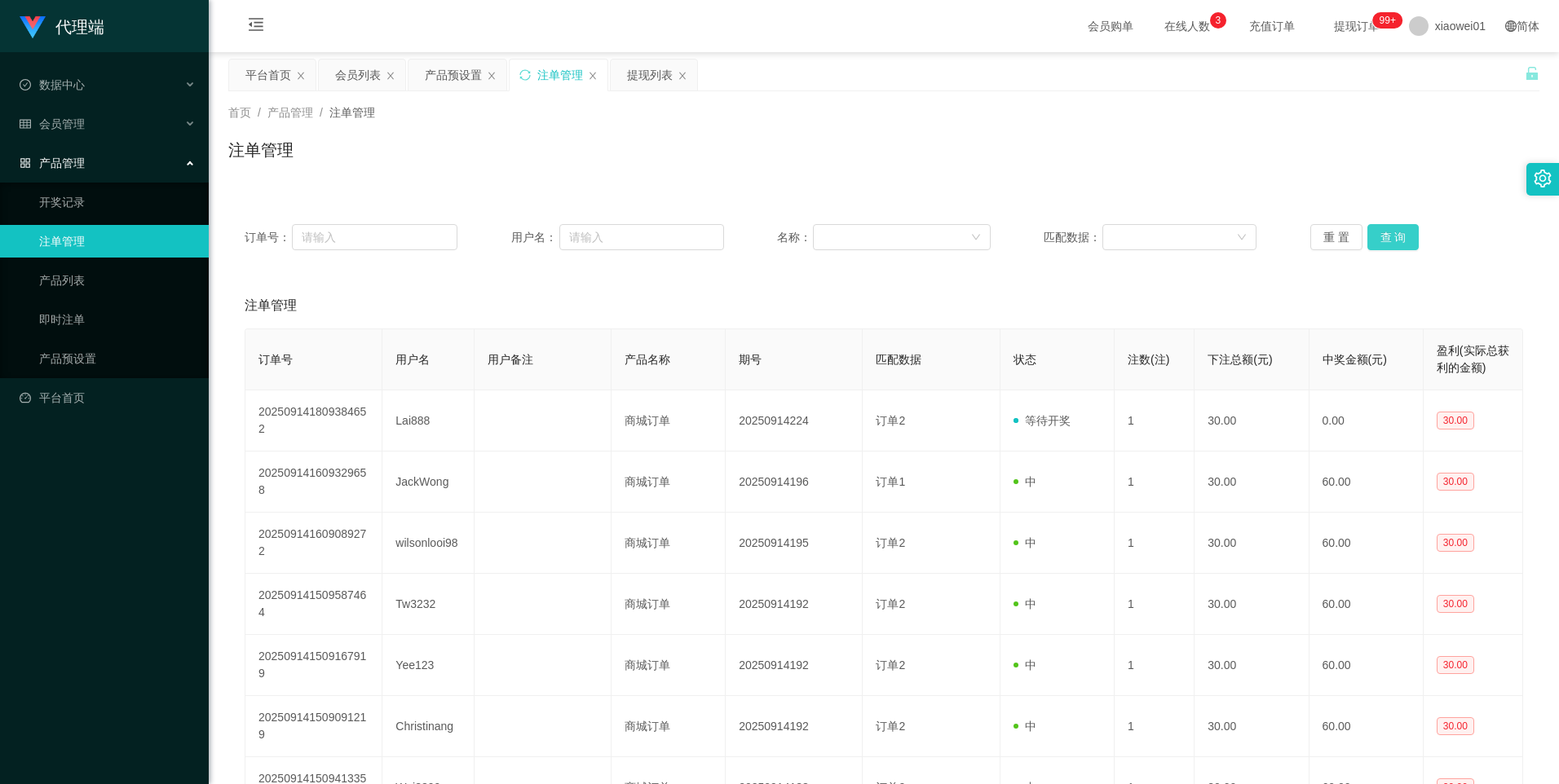
click at [1390, 238] on button "查 询" at bounding box center [1394, 237] width 53 height 26
click at [1390, 241] on button "查 询" at bounding box center [1394, 237] width 53 height 26
click at [1392, 240] on button "查 询" at bounding box center [1394, 237] width 53 height 26
click at [1382, 239] on button "查 询" at bounding box center [1394, 237] width 53 height 26
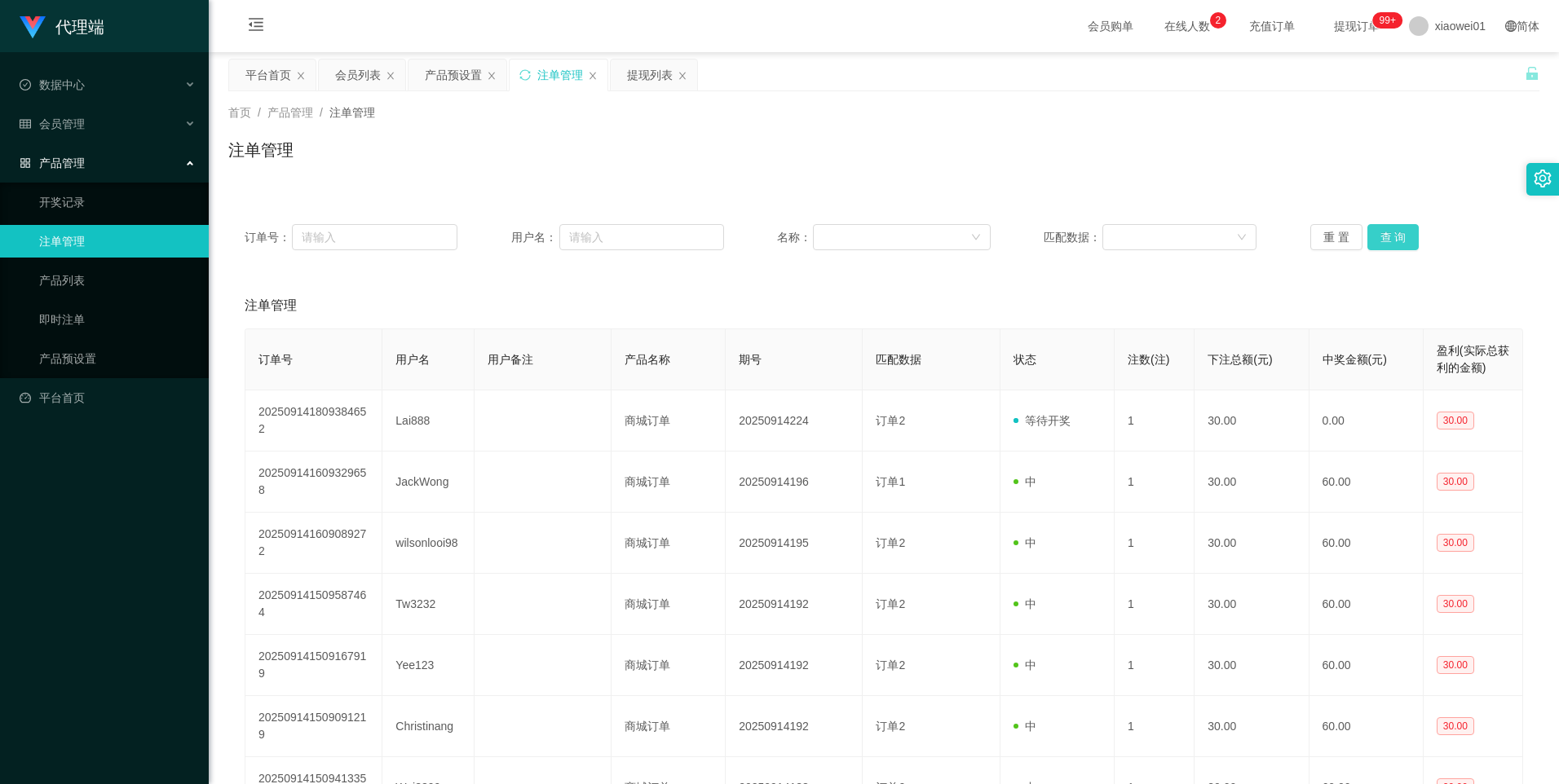
click at [1381, 239] on button "查 询" at bounding box center [1394, 237] width 53 height 26
click at [1378, 240] on button "查 询" at bounding box center [1394, 237] width 53 height 26
click at [1386, 237] on button "查 询" at bounding box center [1394, 237] width 53 height 26
click at [450, 66] on div "产品预设置" at bounding box center [453, 75] width 57 height 31
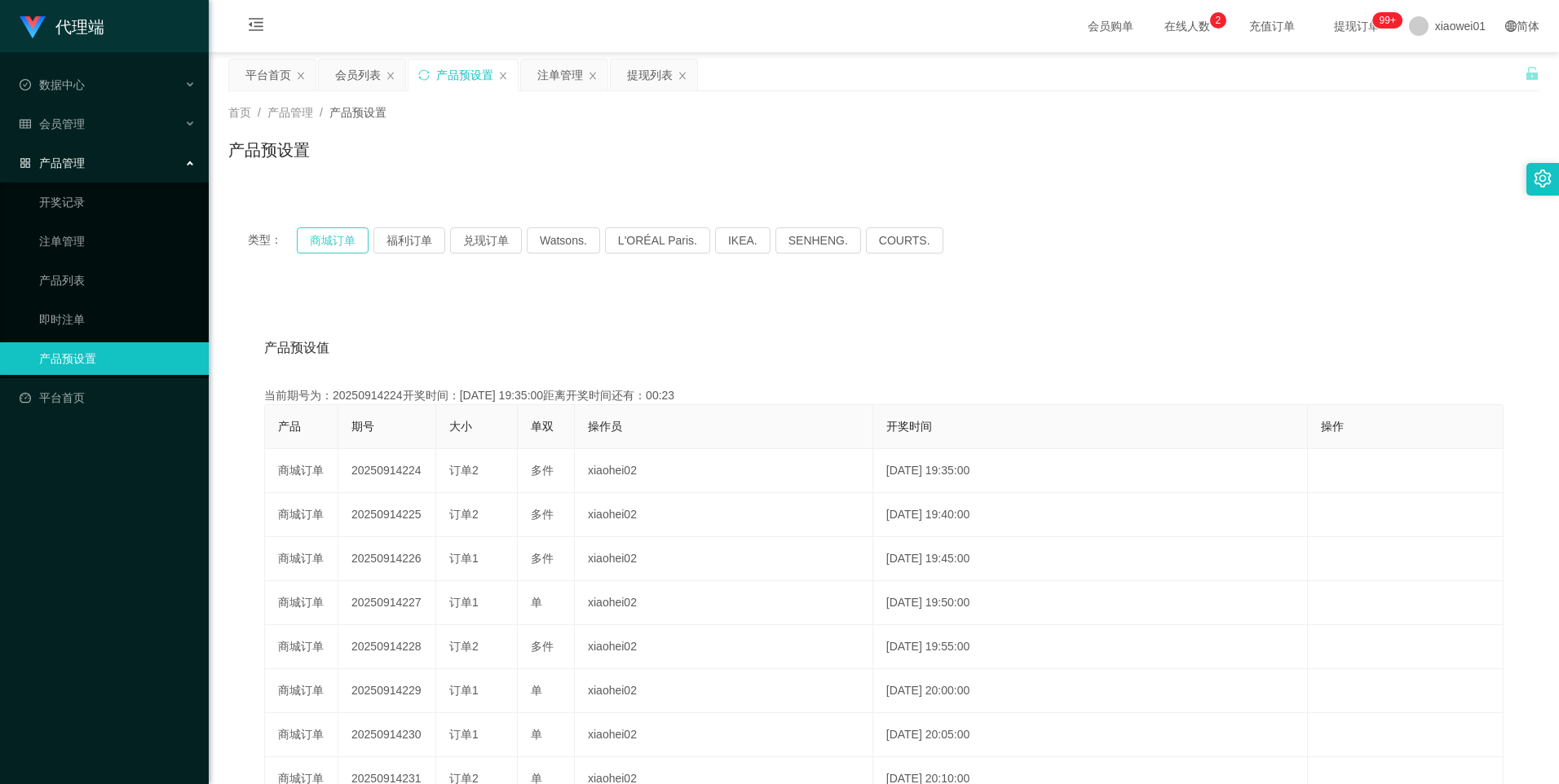
click at [337, 245] on button "商城订单" at bounding box center [332, 241] width 71 height 26
type button "k3wph"
click at [554, 76] on div "注单管理" at bounding box center [560, 75] width 46 height 31
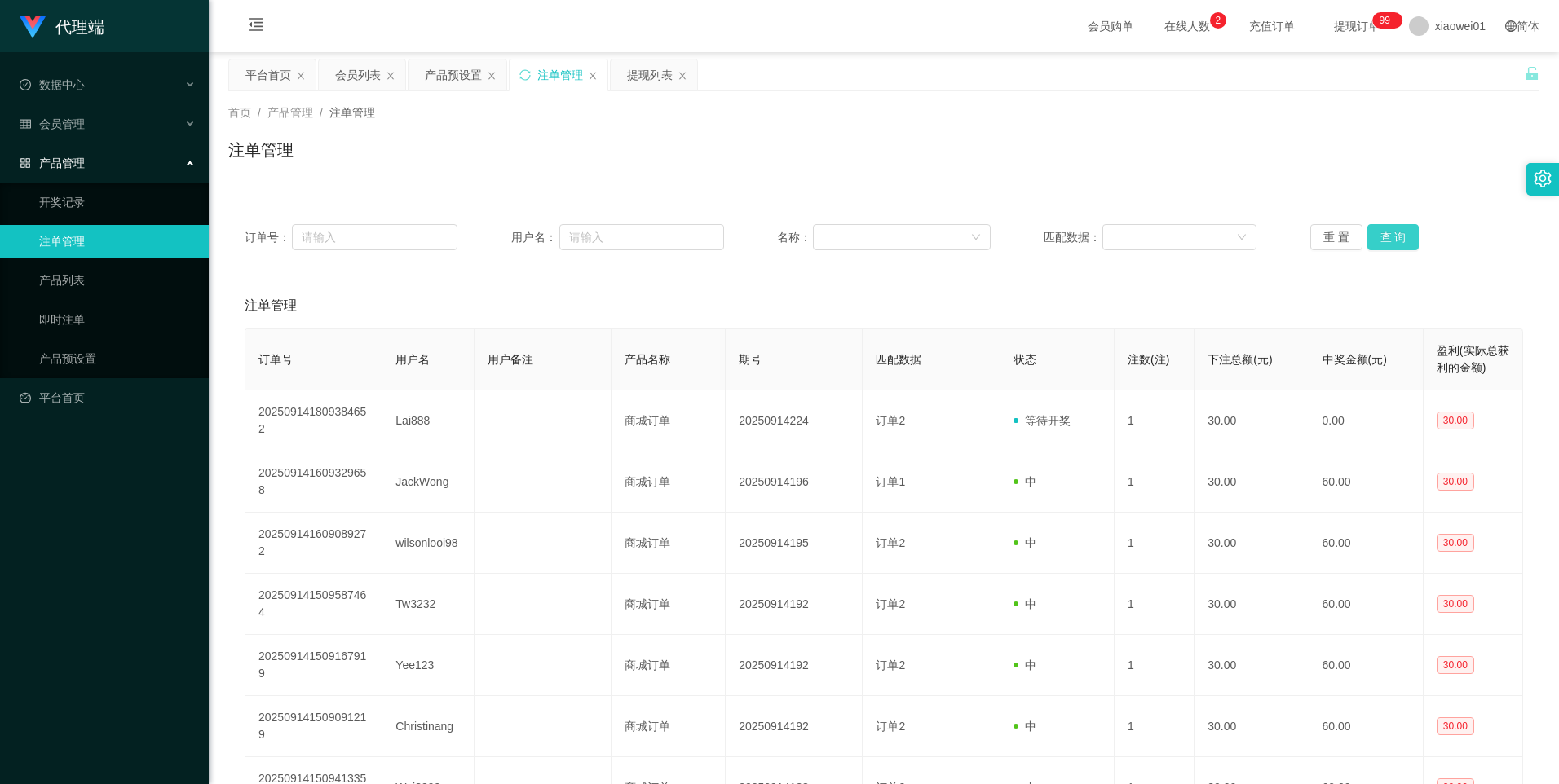
click at [1396, 236] on button "查 询" at bounding box center [1394, 237] width 53 height 26
click at [1400, 235] on button "查 询" at bounding box center [1394, 237] width 53 height 26
click at [1376, 239] on button "查 询" at bounding box center [1394, 237] width 53 height 26
click at [1404, 239] on button "查 询" at bounding box center [1394, 237] width 53 height 26
click at [1388, 238] on button "查 询" at bounding box center [1394, 237] width 53 height 26
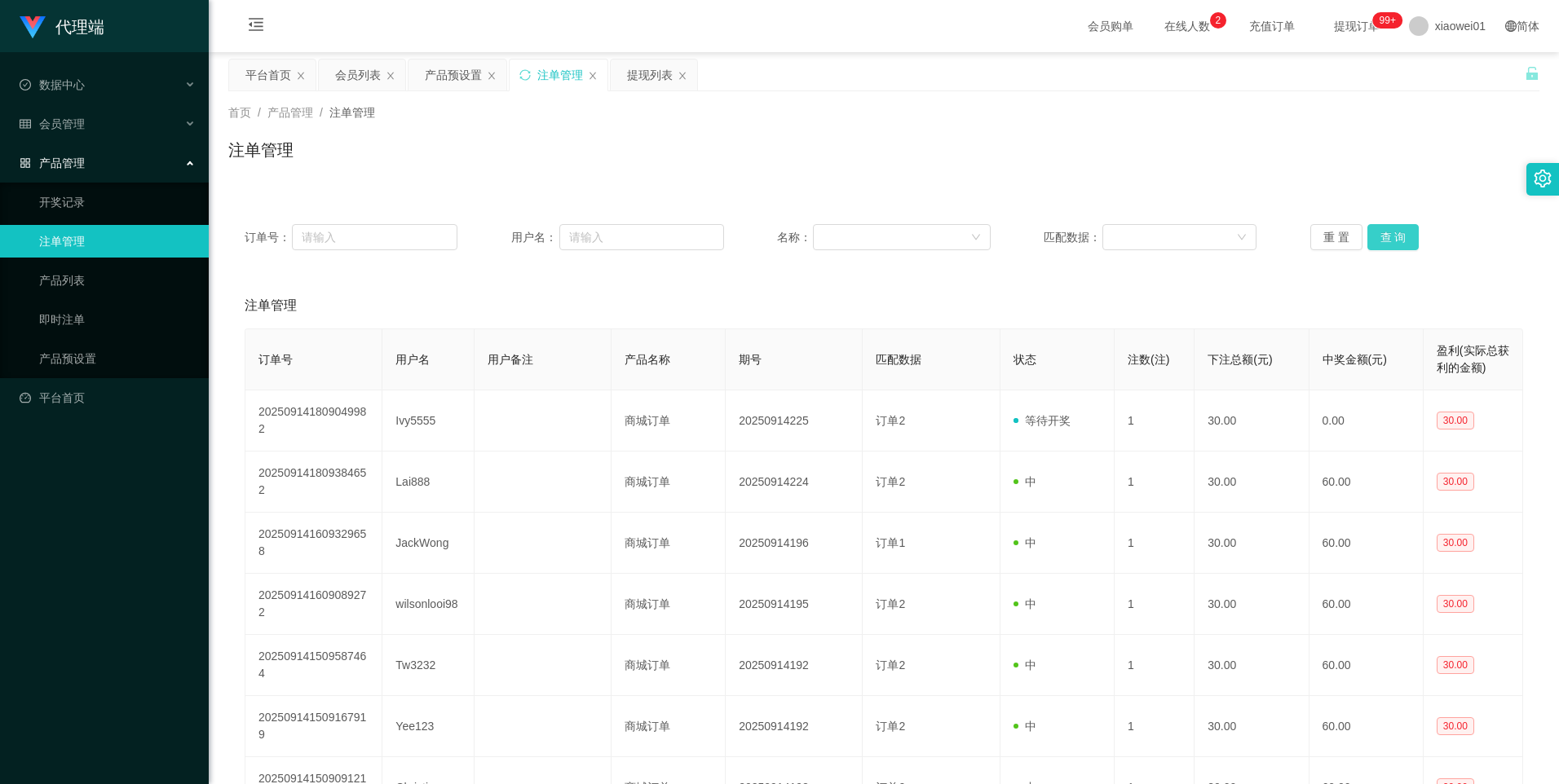
click at [1394, 236] on button "查 询" at bounding box center [1394, 237] width 53 height 26
click at [448, 76] on div "产品预设置" at bounding box center [453, 75] width 57 height 31
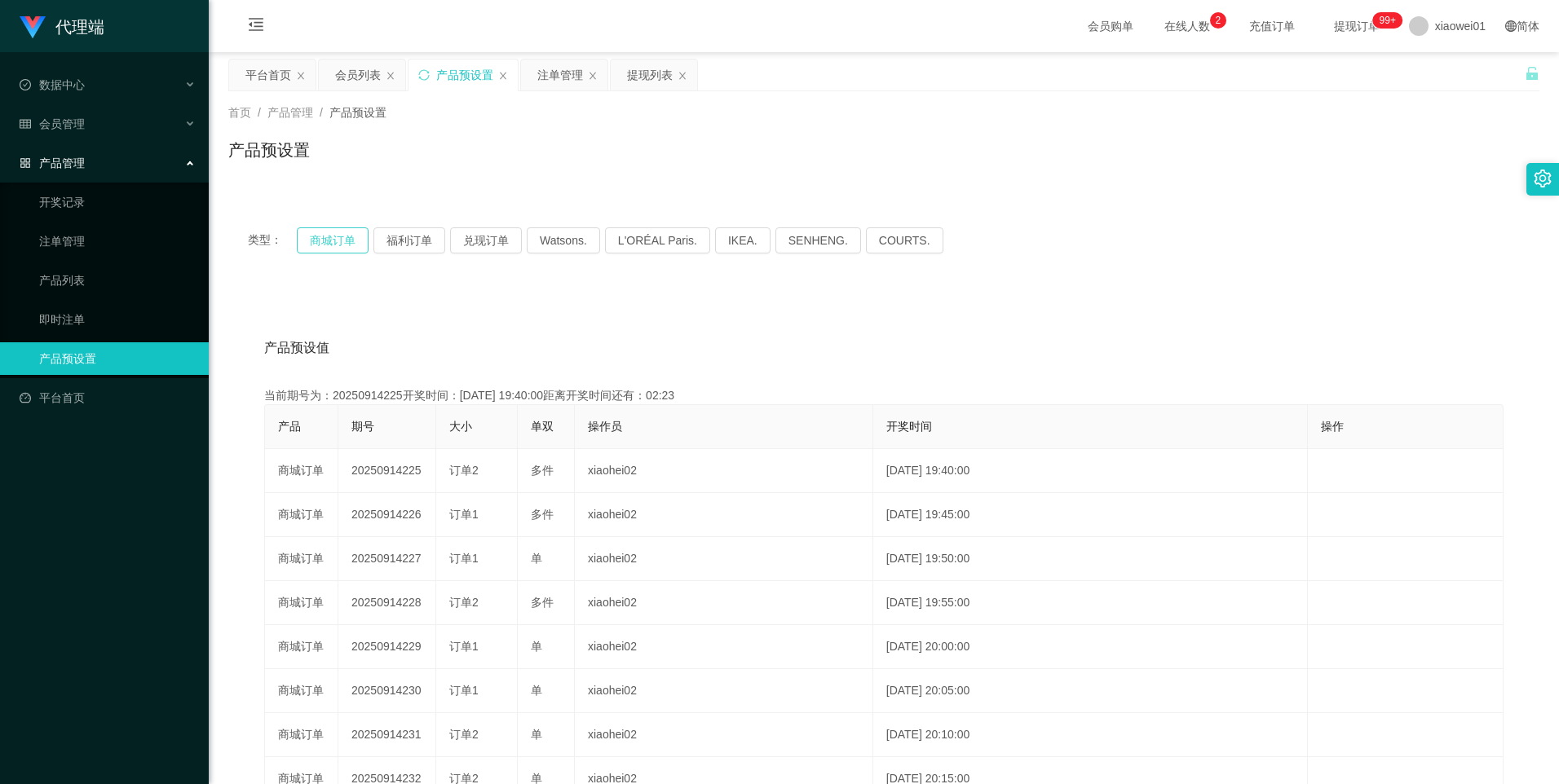
click at [320, 240] on button "商城订单" at bounding box center [332, 241] width 71 height 26
type button "k3wph"
click at [325, 241] on button "商城订单" at bounding box center [332, 241] width 71 height 26
click at [356, 242] on button "商城订单" at bounding box center [332, 241] width 71 height 26
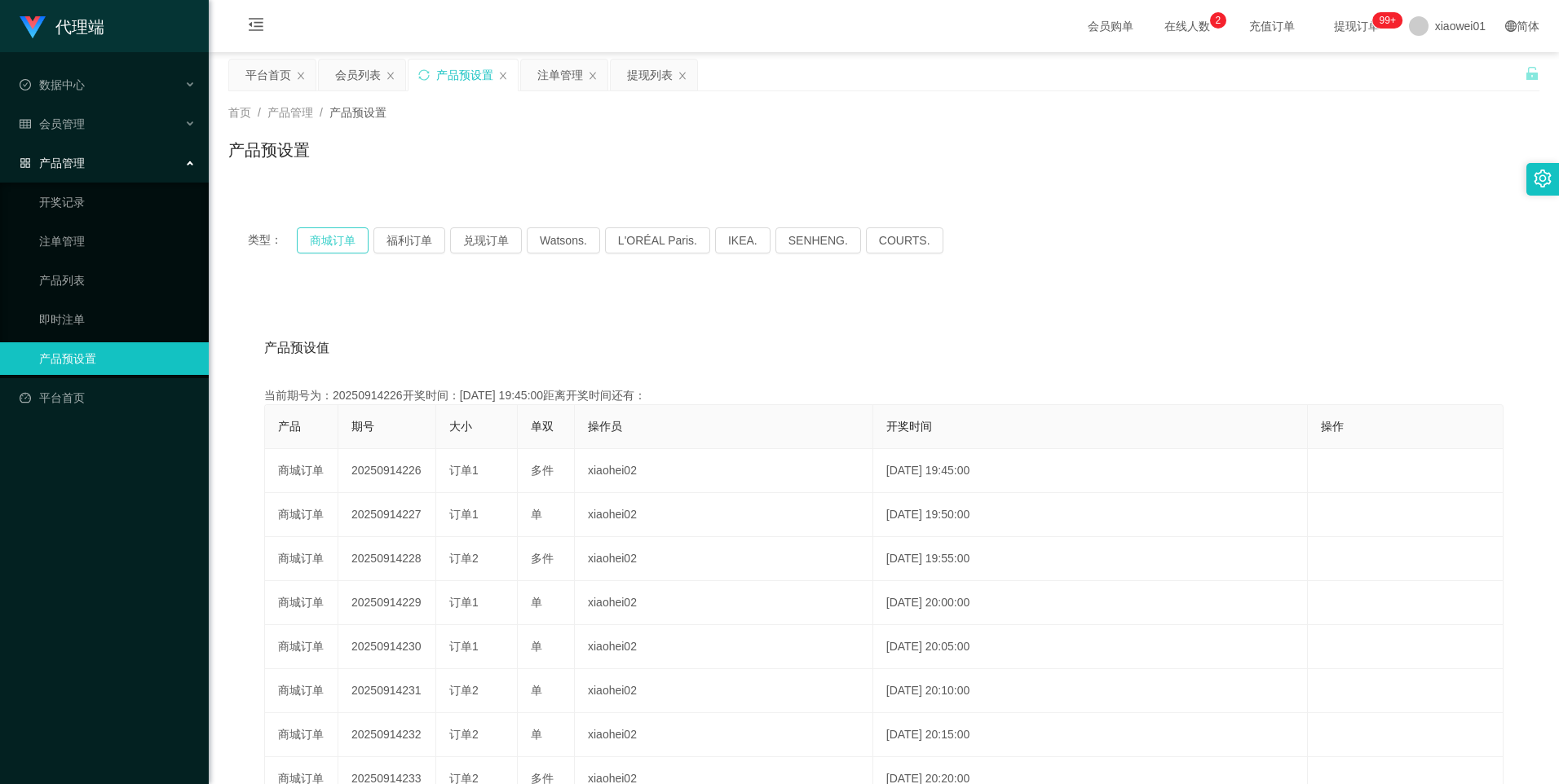
click at [356, 242] on button "商城订单" at bounding box center [332, 241] width 71 height 26
click at [547, 70] on div "注单管理" at bounding box center [560, 75] width 46 height 31
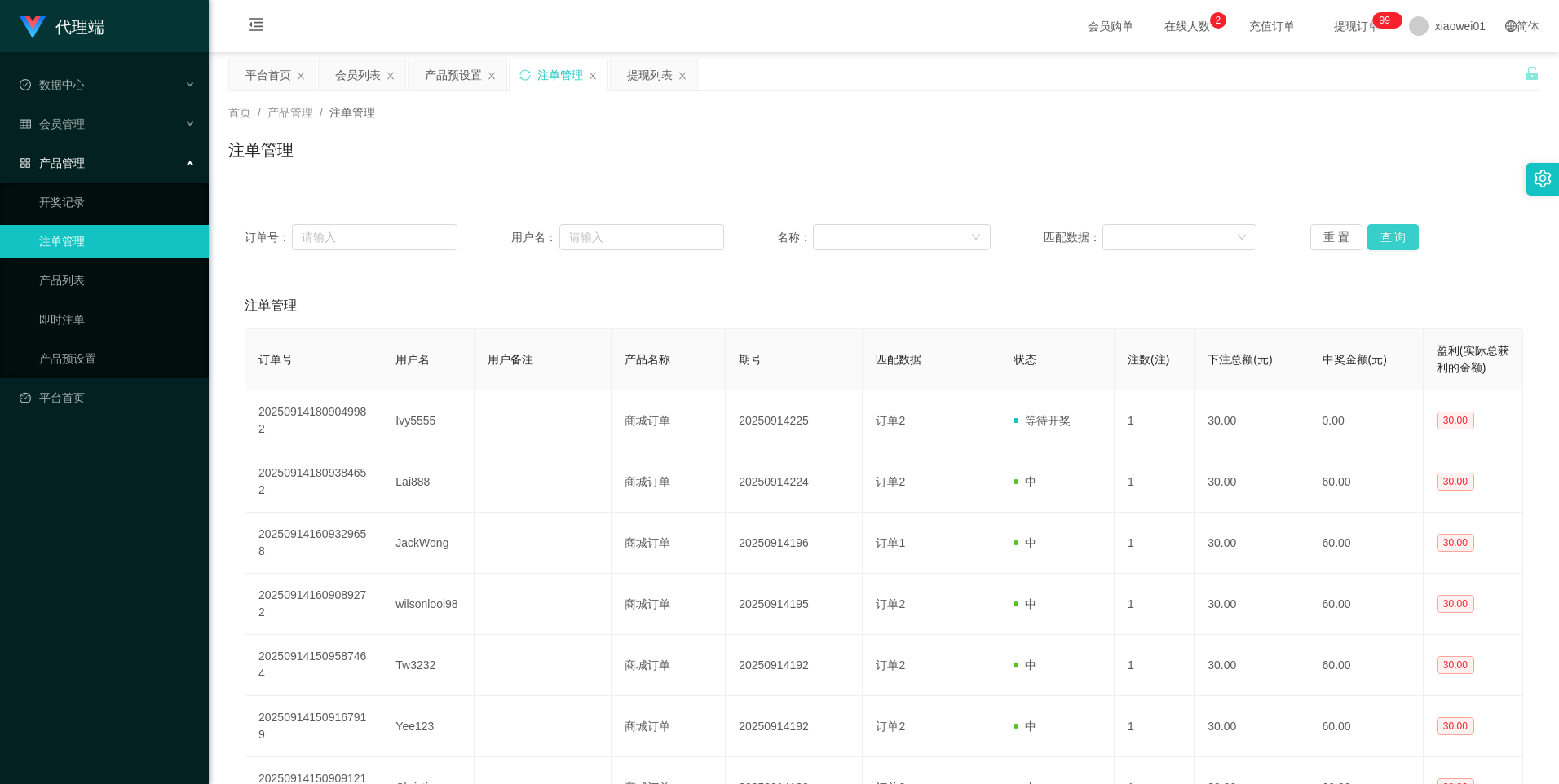
click at [1394, 232] on button "查 询" at bounding box center [1394, 237] width 53 height 26
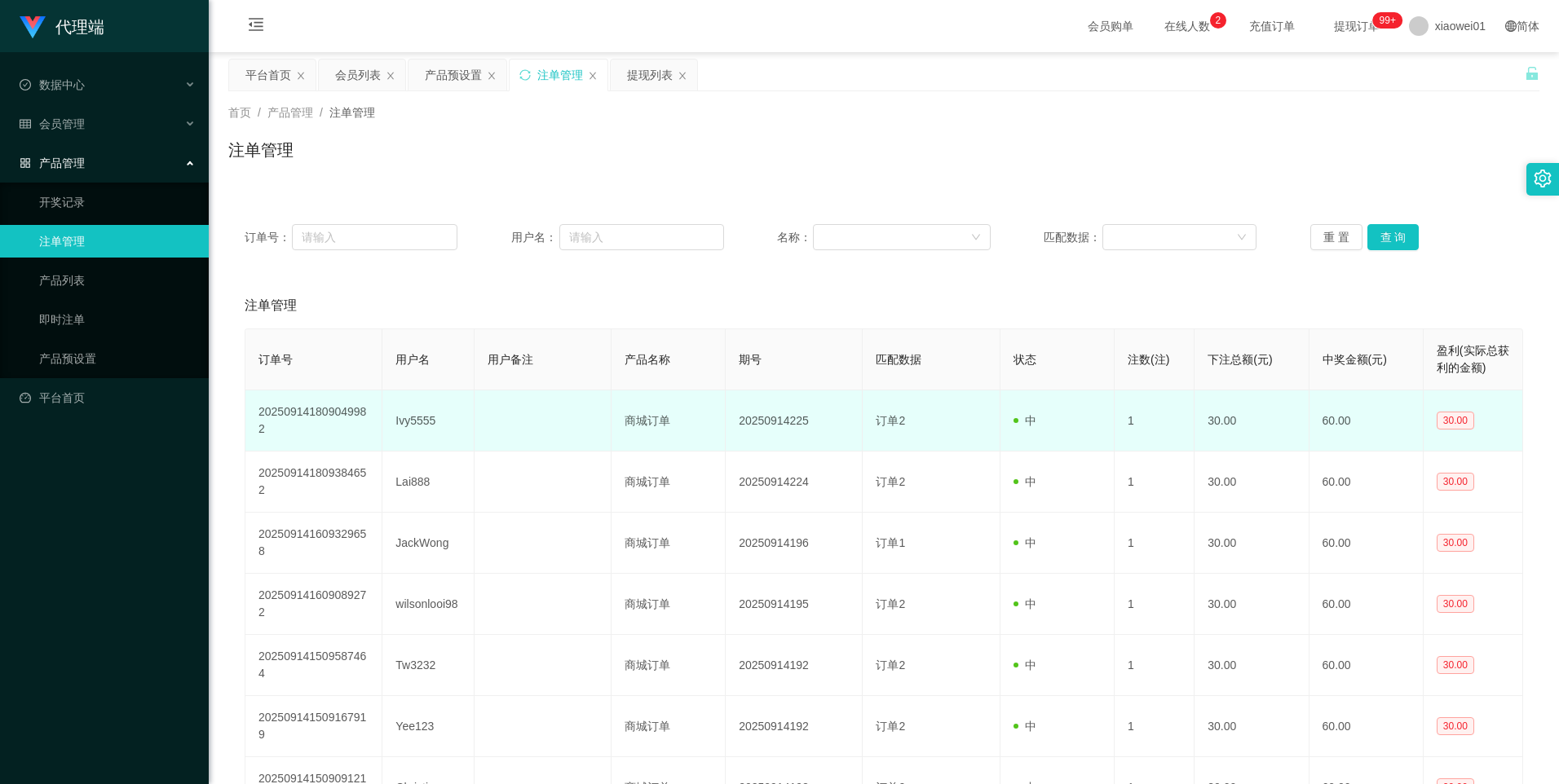
click at [415, 419] on td "Ivy5555" at bounding box center [428, 420] width 91 height 61
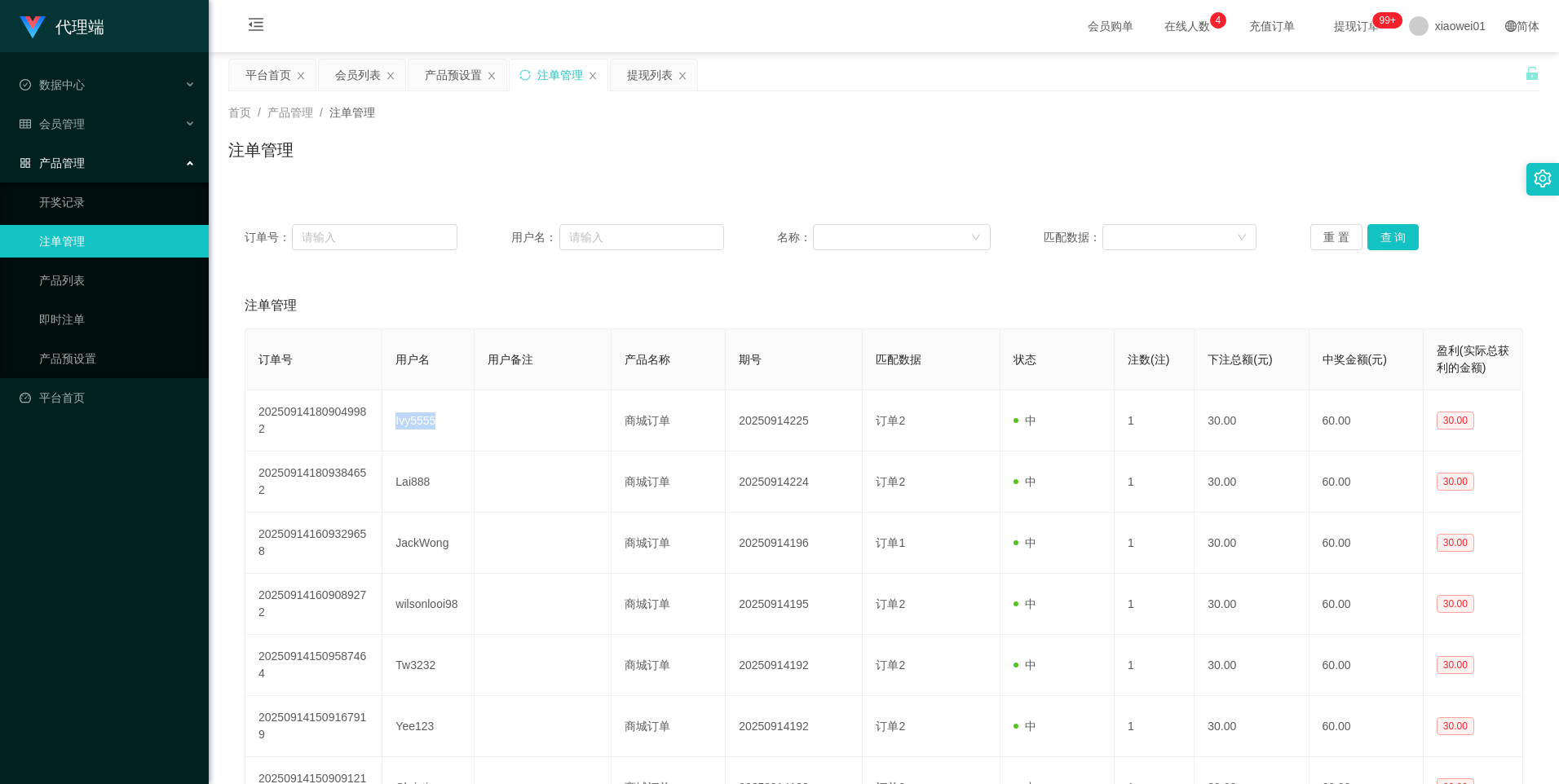
copy td "Ivy5555"
drag, startPoint x: 334, startPoint y: 69, endPoint x: 361, endPoint y: 89, distance: 33.6
click at [334, 69] on div "会员列表" at bounding box center [361, 75] width 86 height 31
click at [346, 71] on div "会员列表" at bounding box center [358, 75] width 46 height 31
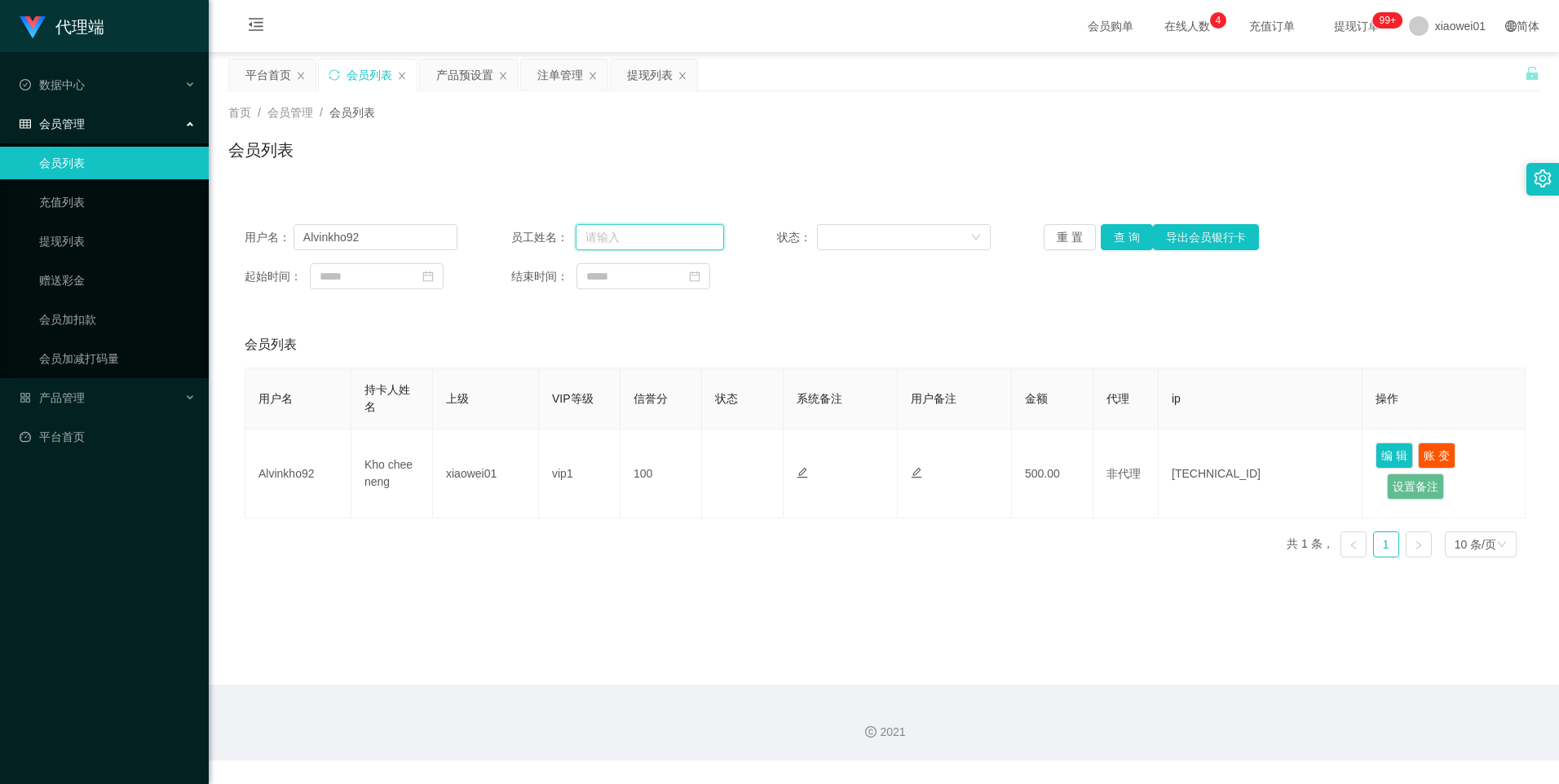
click at [623, 245] on input "text" at bounding box center [650, 237] width 149 height 26
drag, startPoint x: 416, startPoint y: 233, endPoint x: 284, endPoint y: 249, distance: 133.0
click at [297, 242] on input "Alvinkho92" at bounding box center [375, 237] width 165 height 26
paste input "Ivy5555"
type input "Ivy5555"
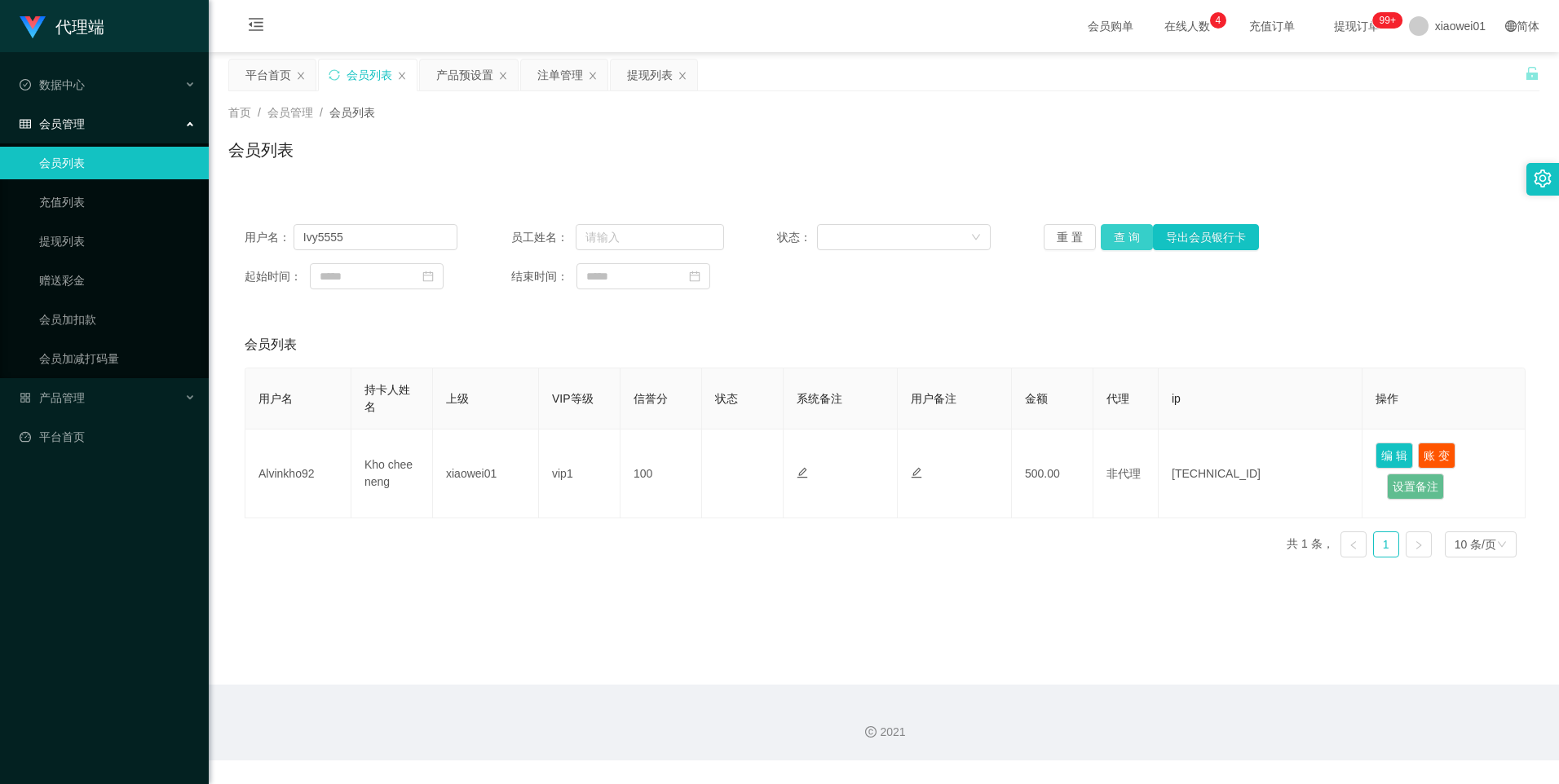
click at [1123, 236] on button "查 询" at bounding box center [1127, 237] width 53 height 26
